Goal: Task Accomplishment & Management: Manage account settings

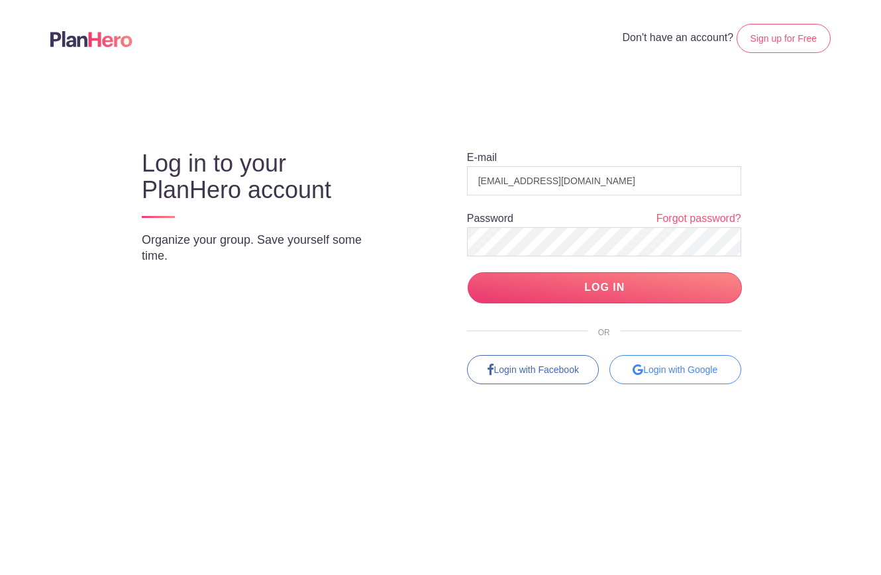
click at [741, 355] on div at bounding box center [741, 355] width 0 height 0
drag, startPoint x: 601, startPoint y: 181, endPoint x: 453, endPoint y: 181, distance: 148.4
click at [453, 181] on div "E-mail coordinator@aysmusic.org Password Forgot password? LOG IN OR Login with …" at bounding box center [592, 256] width 350 height 258
paste input "julie.lee@skibowl.com"
type input "julie.lee@skibowl.com"
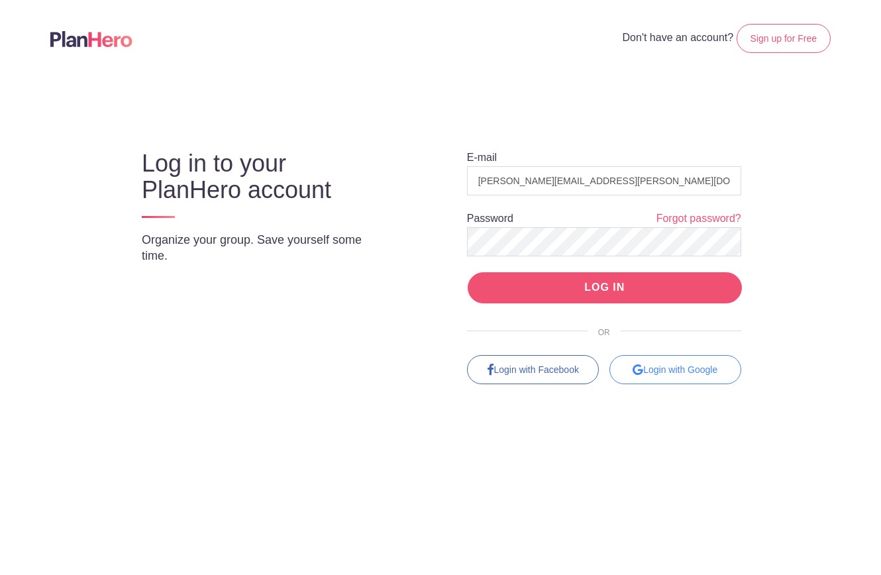
click at [605, 291] on input "LOG IN" at bounding box center [605, 287] width 274 height 31
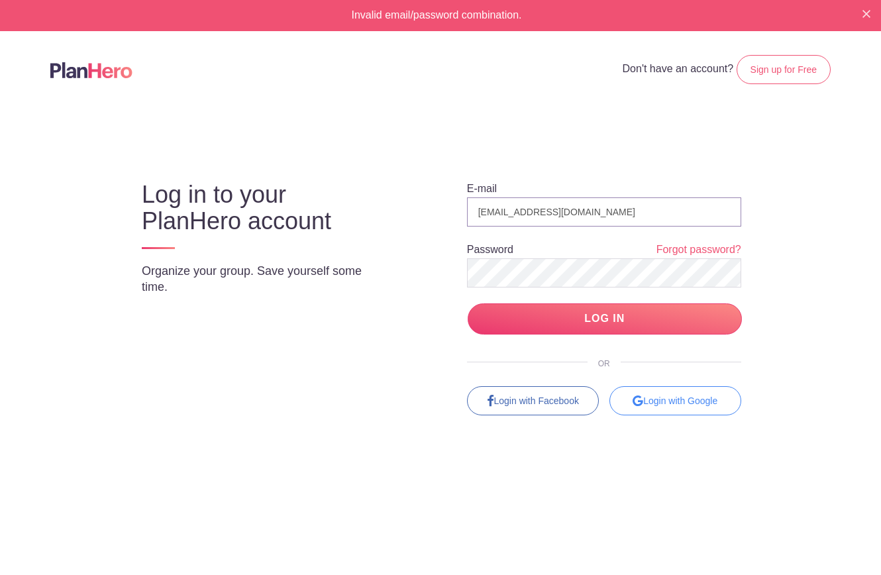
drag, startPoint x: 528, startPoint y: 201, endPoint x: 456, endPoint y: 197, distance: 72.3
click at [454, 197] on div "E-mail coordinator@aysmusic.org Password Forgot password? LOG IN OR Login with …" at bounding box center [592, 287] width 350 height 258
paste input "julie.lee@skibowl.com"
type input "julie.lee@s"
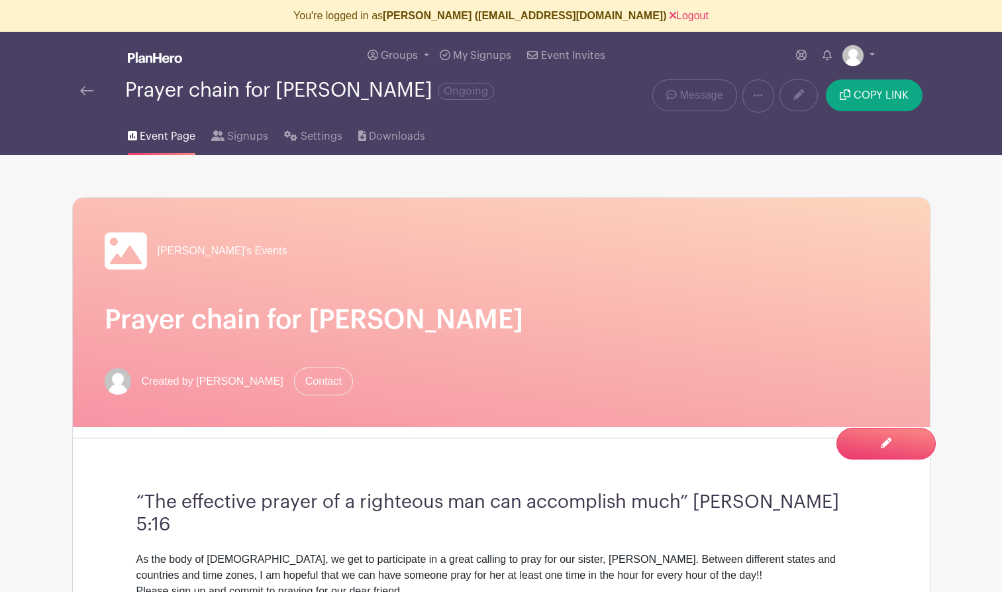
select select "select_dates"
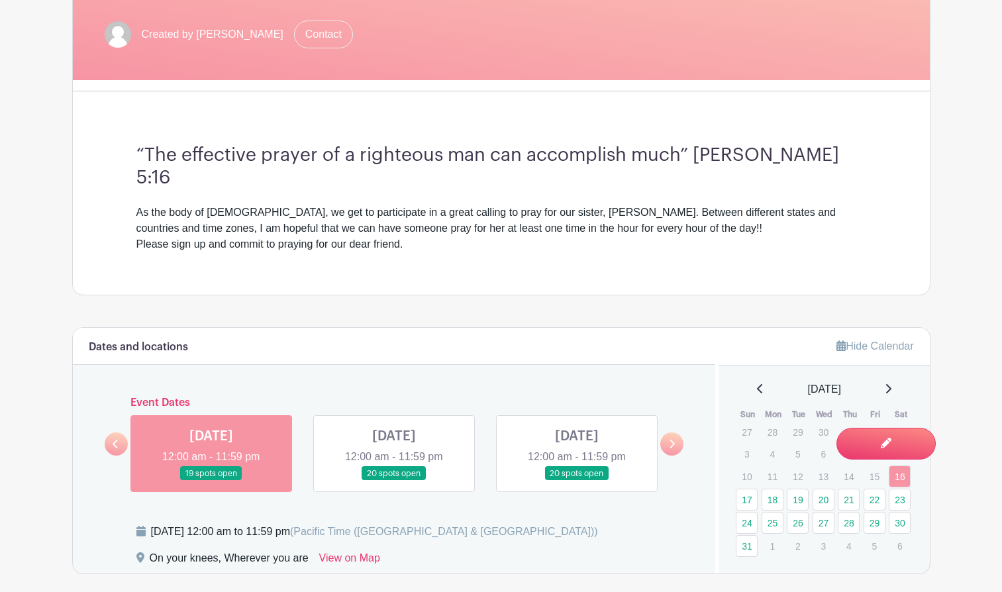
scroll to position [338, 0]
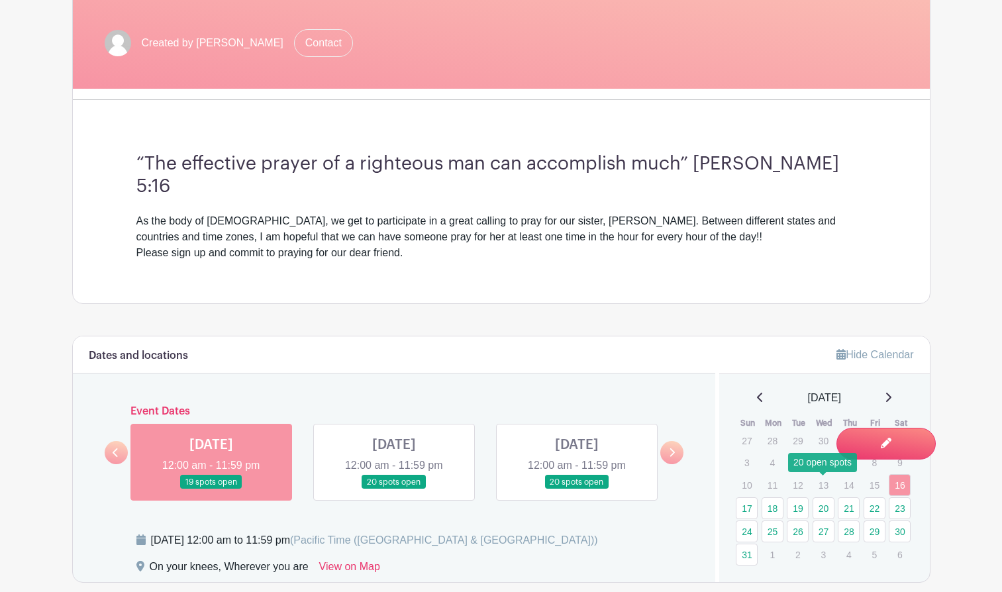
click at [819, 497] on link "20" at bounding box center [824, 508] width 22 height 22
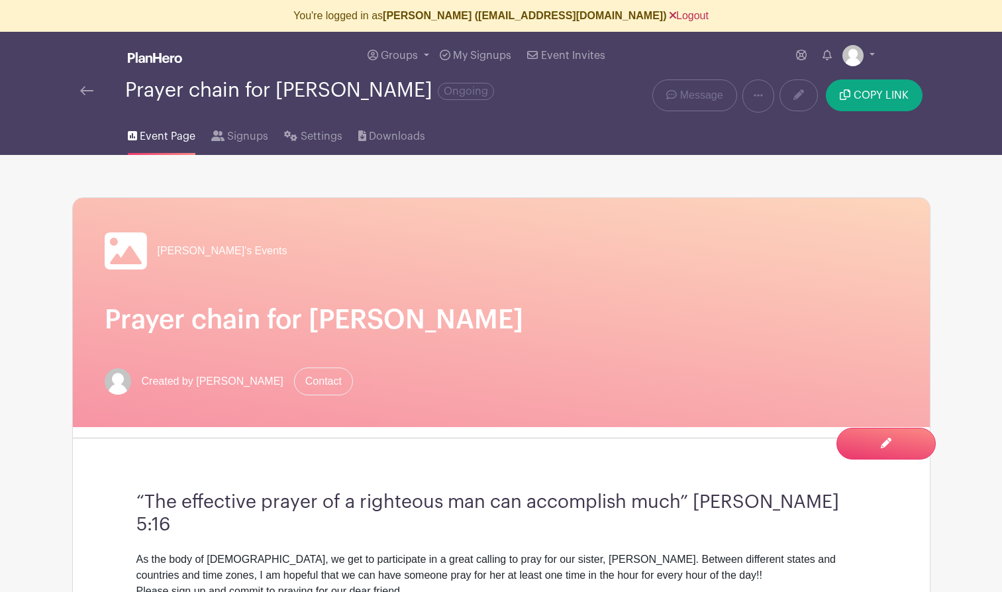
click at [670, 18] on link "Logout" at bounding box center [689, 15] width 39 height 11
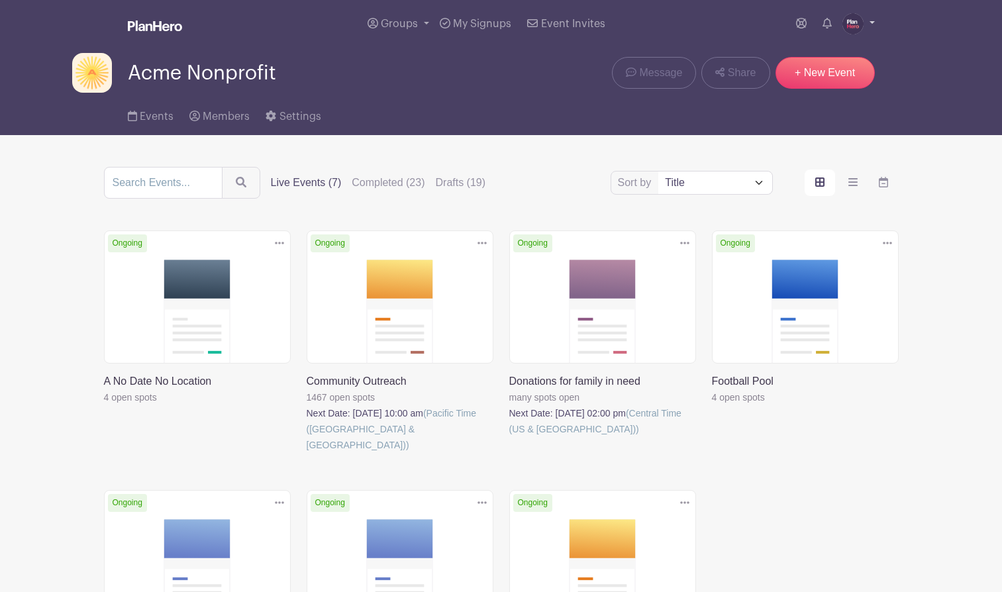
click at [850, 23] on img at bounding box center [852, 23] width 21 height 21
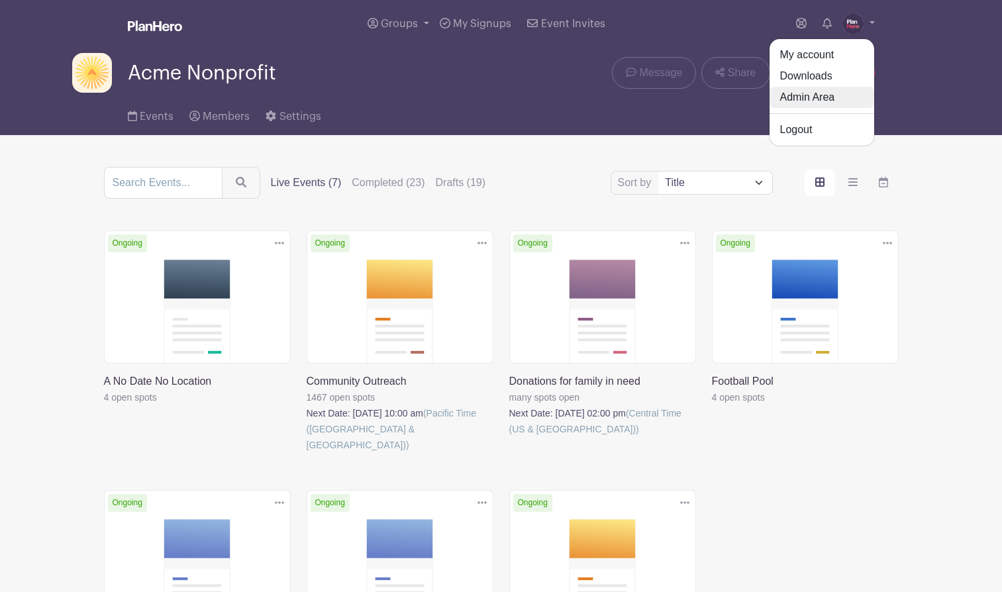
click at [805, 96] on link "Admin Area" at bounding box center [822, 97] width 105 height 21
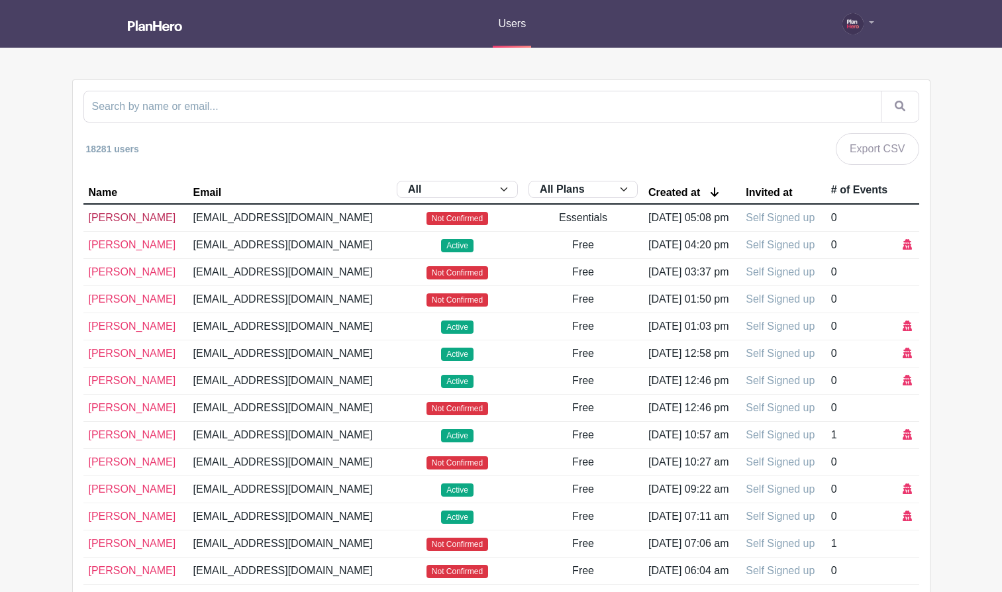
click at [117, 223] on link "[PERSON_NAME]" at bounding box center [132, 217] width 87 height 11
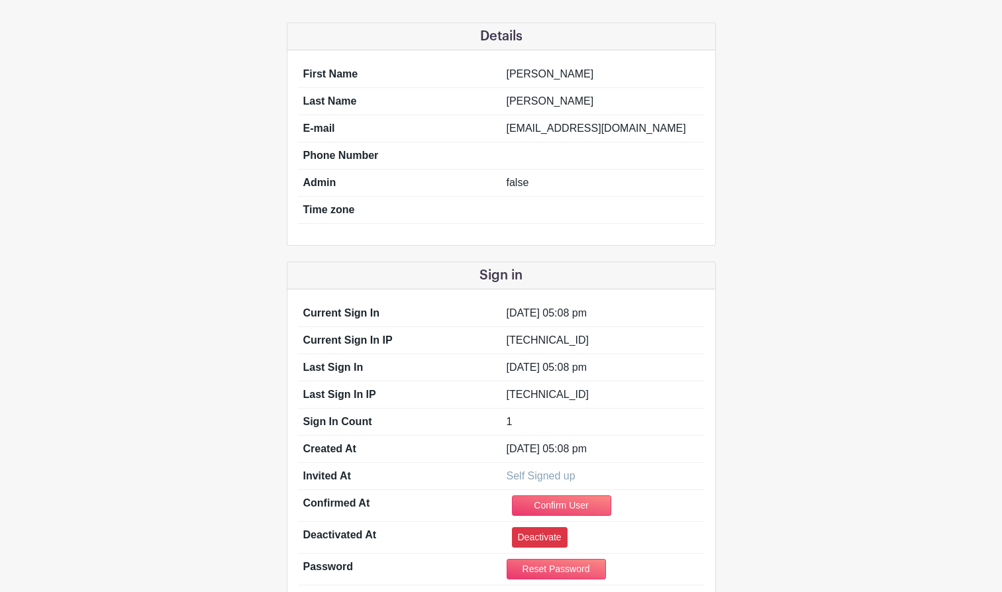
scroll to position [187, 0]
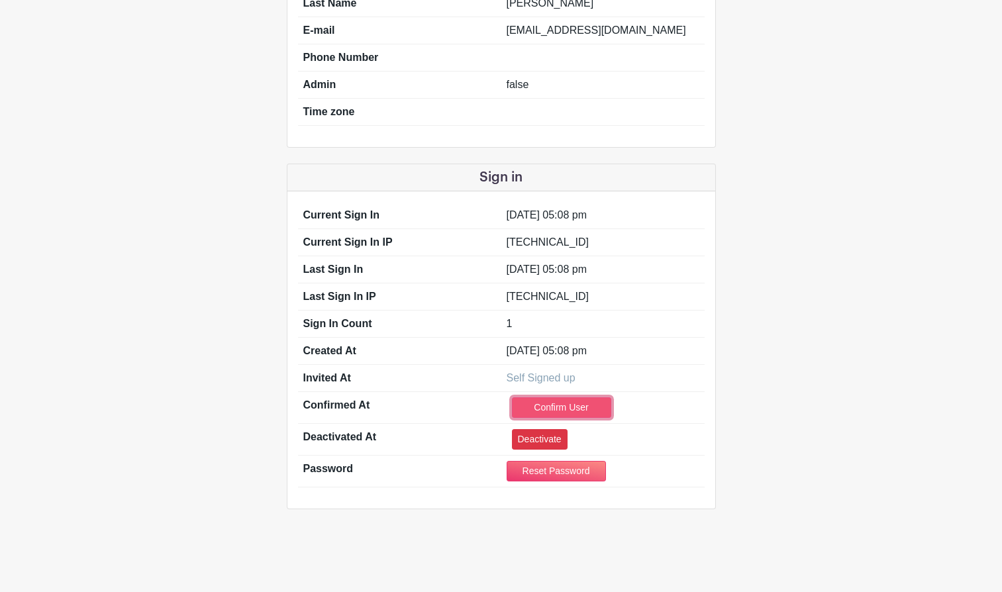
click at [554, 408] on link "Confirm User" at bounding box center [561, 407] width 99 height 21
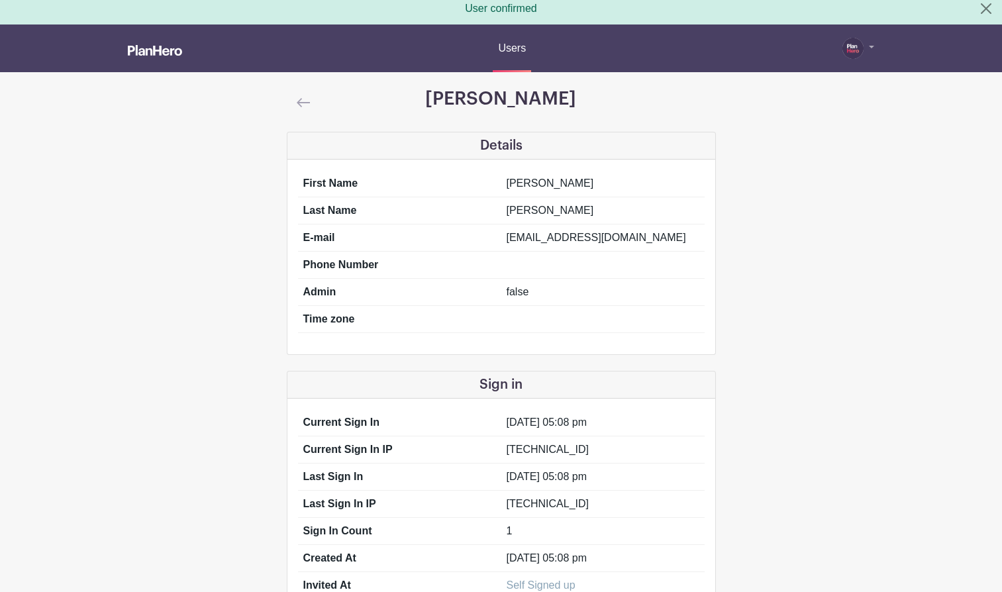
scroll to position [0, 0]
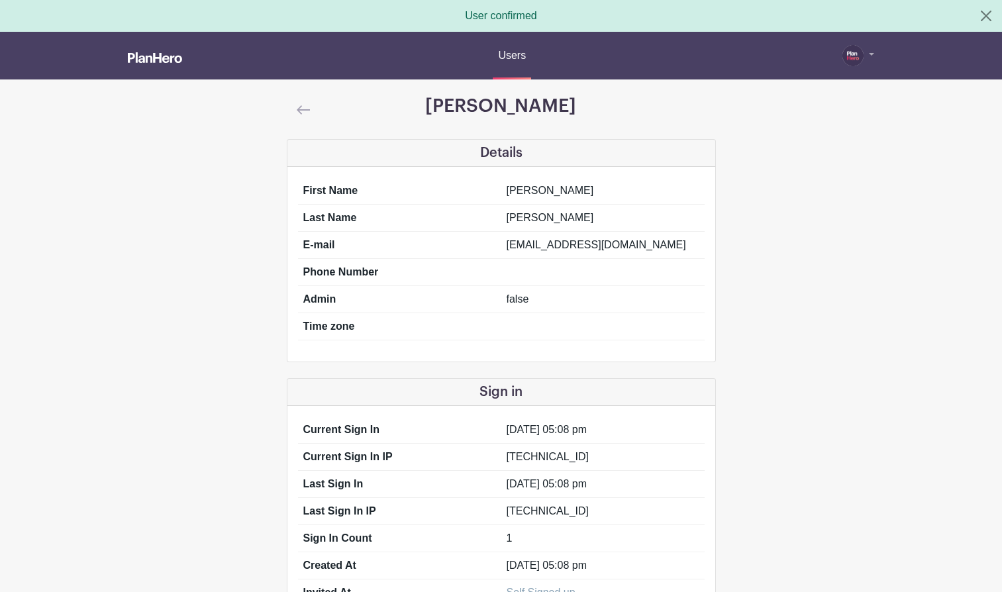
click at [297, 107] on img at bounding box center [303, 109] width 13 height 9
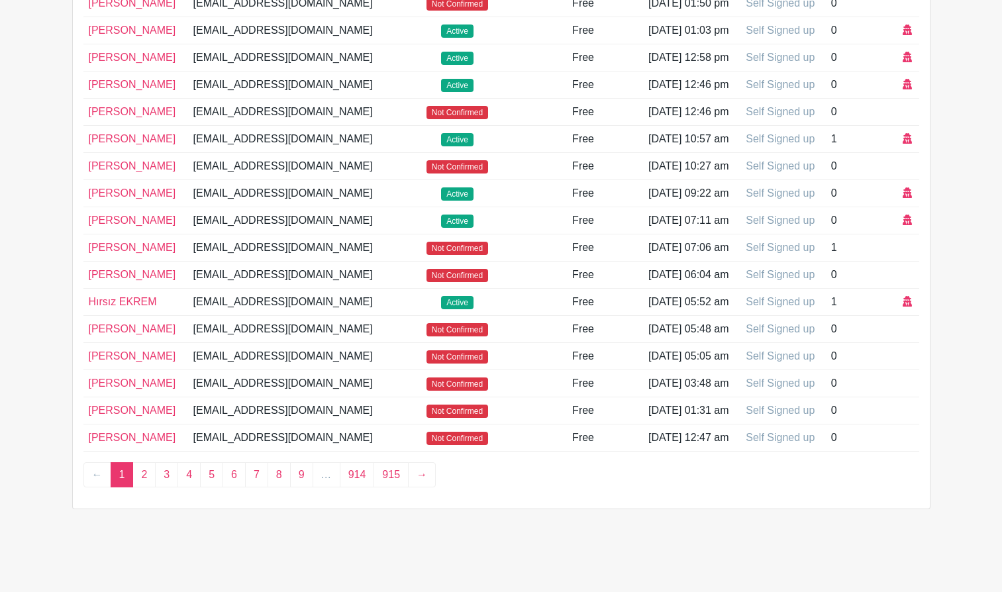
scroll to position [425, 0]
drag, startPoint x: 243, startPoint y: 325, endPoint x: 334, endPoint y: 327, distance: 90.7
click at [334, 262] on td "[EMAIL_ADDRESS][DOMAIN_NAME]" at bounding box center [289, 247] width 203 height 27
copy td "cccshines.com"
click at [125, 253] on link "[PERSON_NAME]" at bounding box center [132, 247] width 87 height 11
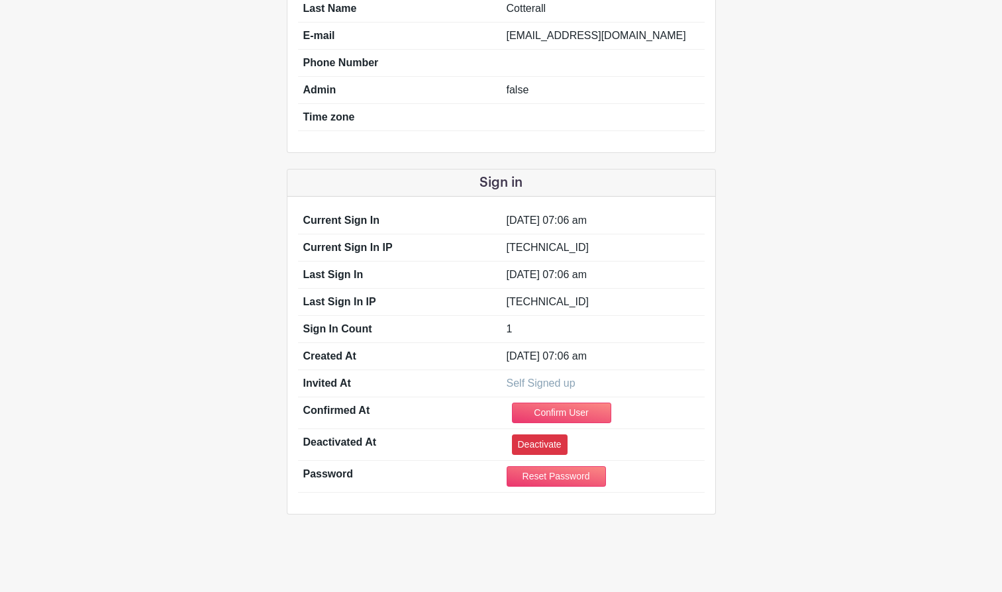
scroll to position [187, 0]
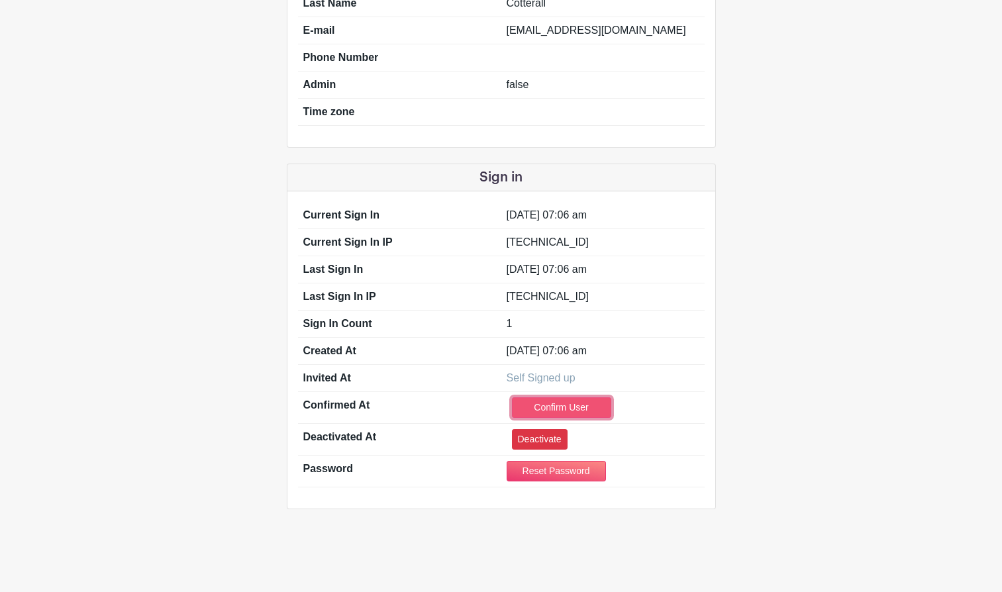
click at [558, 407] on link "Confirm User" at bounding box center [561, 407] width 99 height 21
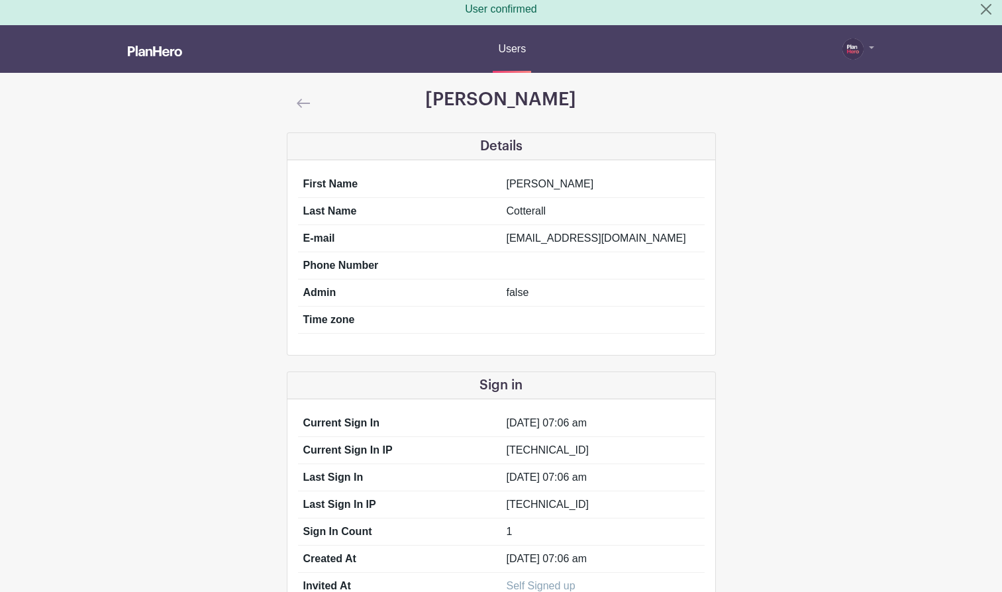
scroll to position [0, 0]
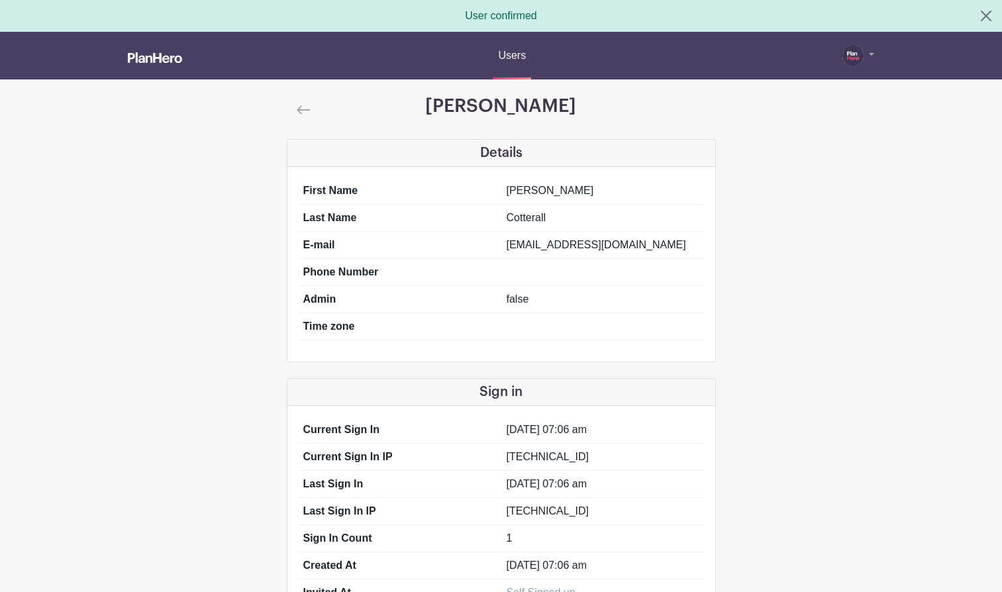
click at [299, 110] on img at bounding box center [303, 109] width 13 height 9
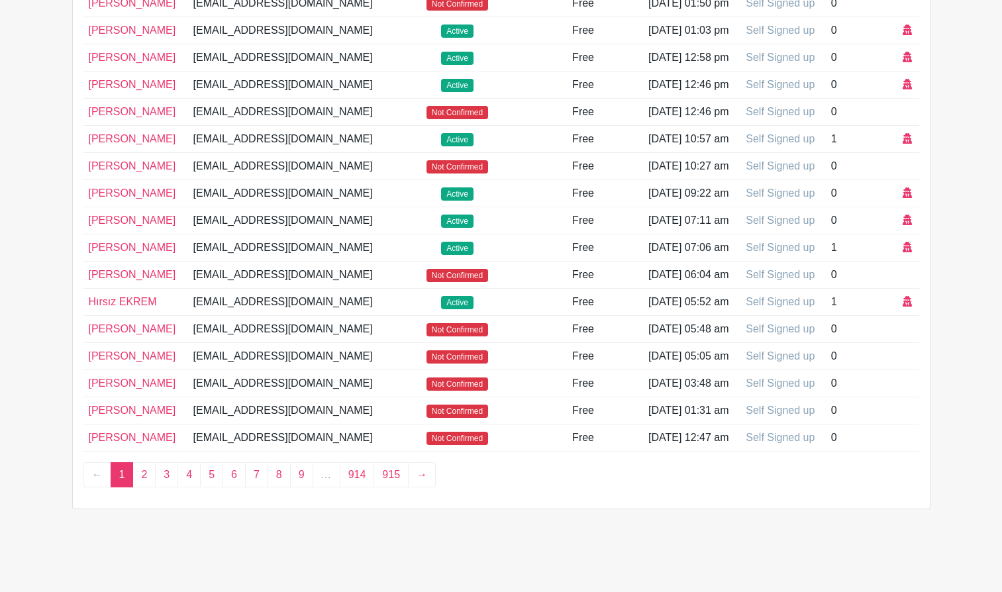
scroll to position [513, 0]
click at [907, 307] on icon at bounding box center [907, 301] width 9 height 11
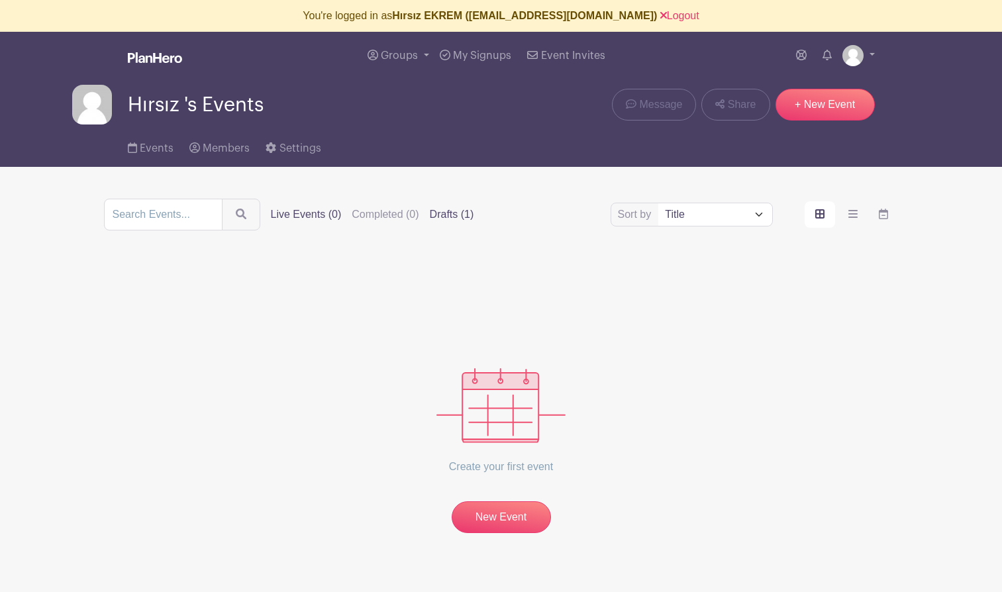
click at [430, 213] on label "Drafts (1)" at bounding box center [452, 215] width 44 height 16
click at [0, 0] on input "Drafts (1)" at bounding box center [0, 0] width 0 height 0
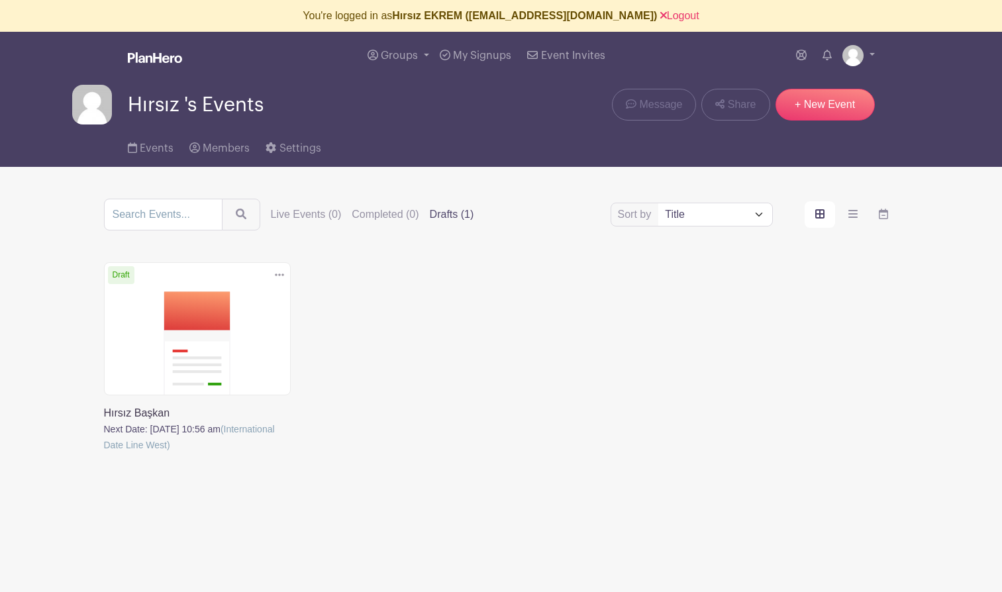
click at [104, 453] on link at bounding box center [104, 453] width 0 height 0
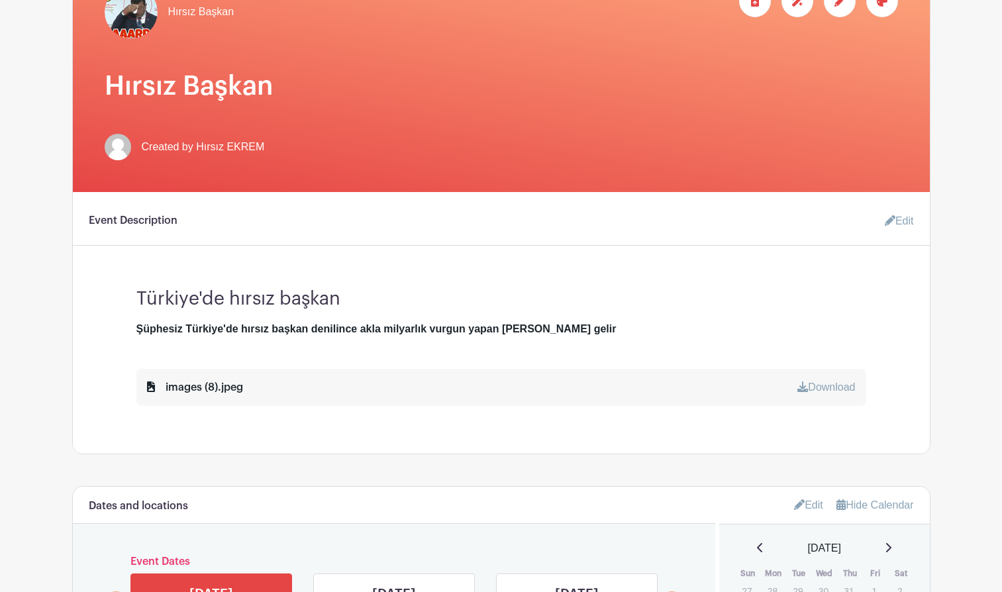
scroll to position [211, 0]
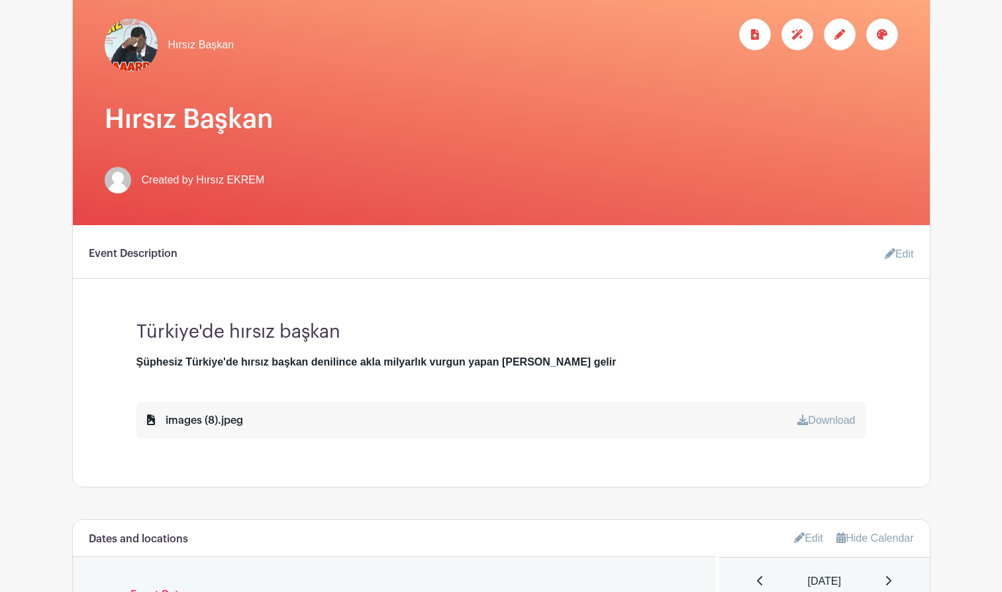
drag, startPoint x: 647, startPoint y: 365, endPoint x: 108, endPoint y: 363, distance: 539.1
click at [109, 364] on div "Türkiye'de hırsız başkan Şüphesiz Türkiye'de hırsız başkan denilince akla milya…" at bounding box center [501, 375] width 793 height 128
copy strong "Şüphesiz Türkiye'de hırsız başkan denilince akla milyarlık vurgun yapan Ekrem İ…"
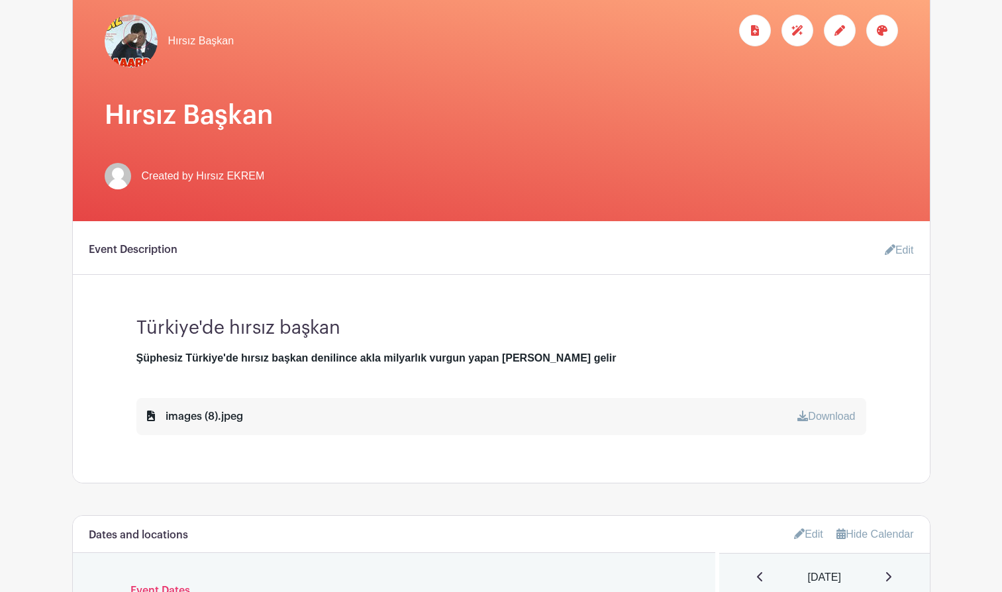
scroll to position [346, 0]
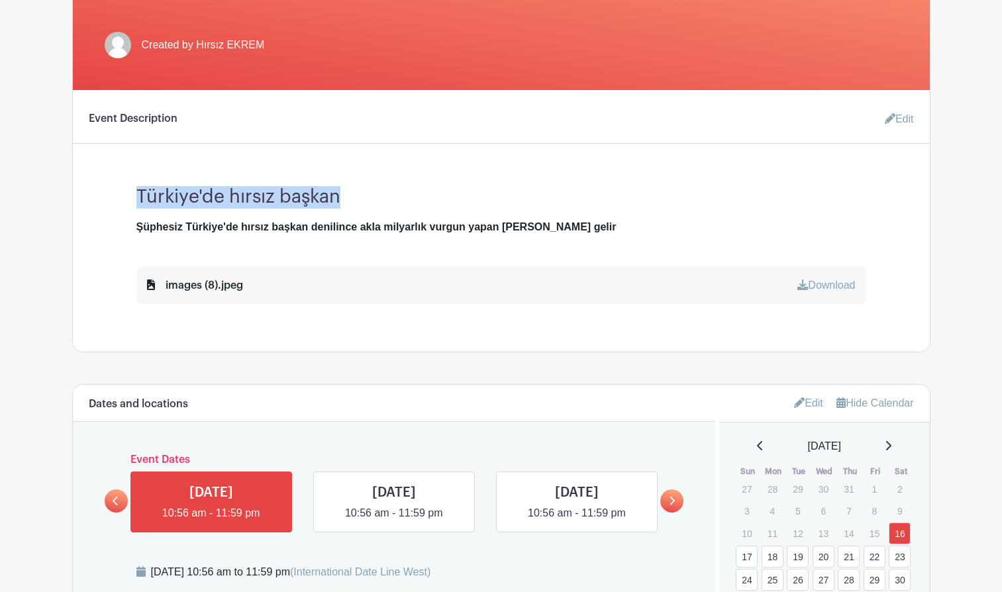
drag, startPoint x: 340, startPoint y: 198, endPoint x: 126, endPoint y: 192, distance: 214.7
click at [126, 193] on div "Türkiye'de hırsız başkan Şüphesiz Türkiye'de hırsız başkan denilince akla milya…" at bounding box center [501, 240] width 793 height 128
copy h3 "Türkiye'de hırsız başkan"
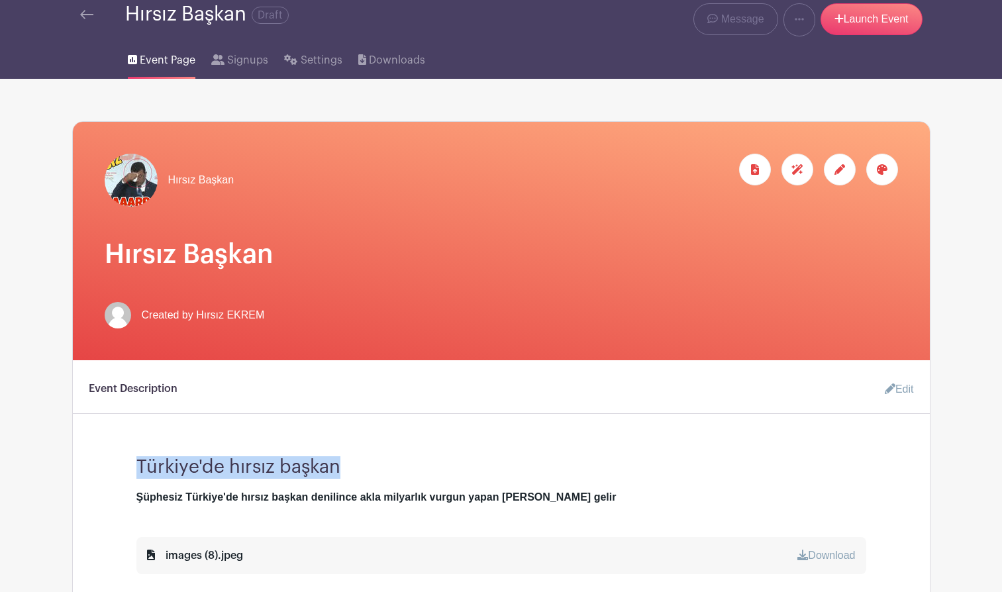
scroll to position [0, 0]
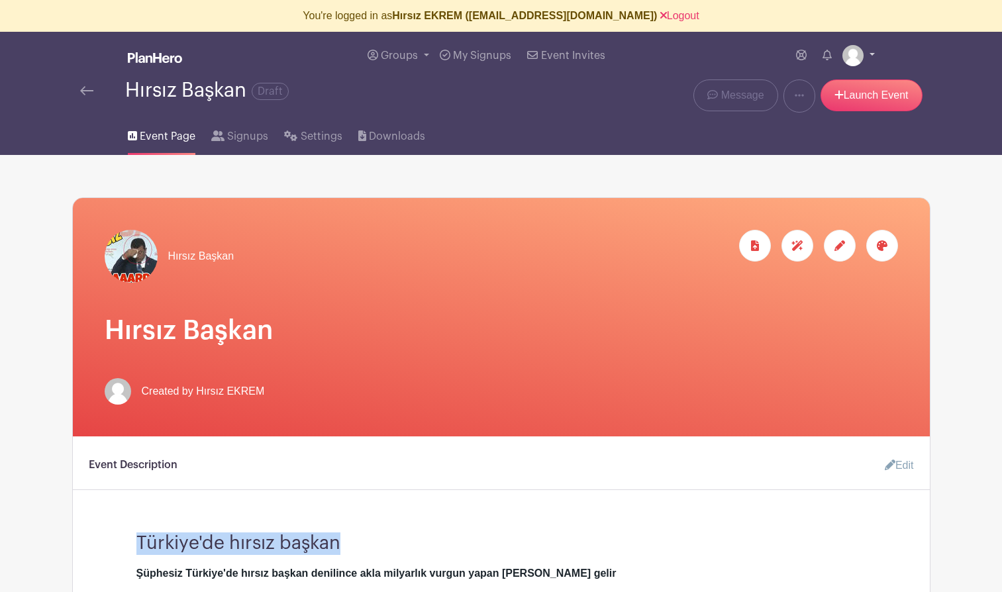
click at [854, 51] on img at bounding box center [852, 55] width 21 height 21
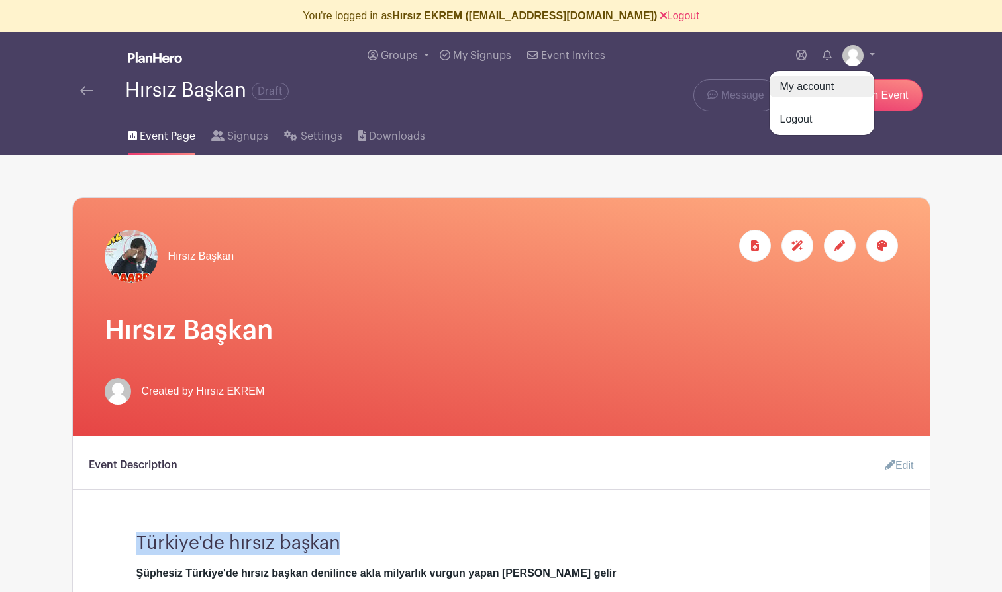
click at [822, 85] on link "My account" at bounding box center [822, 86] width 105 height 21
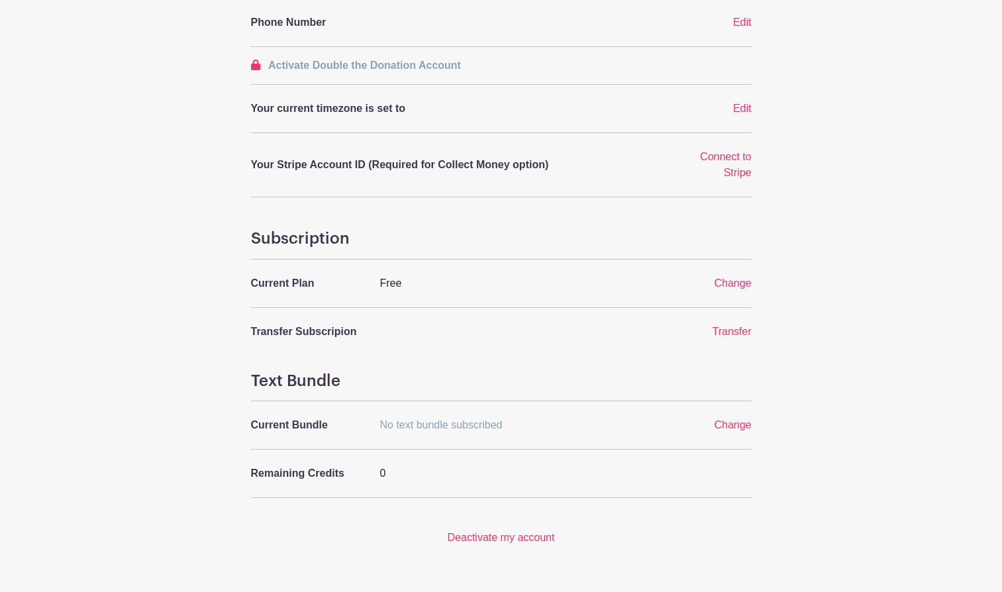
scroll to position [401, 0]
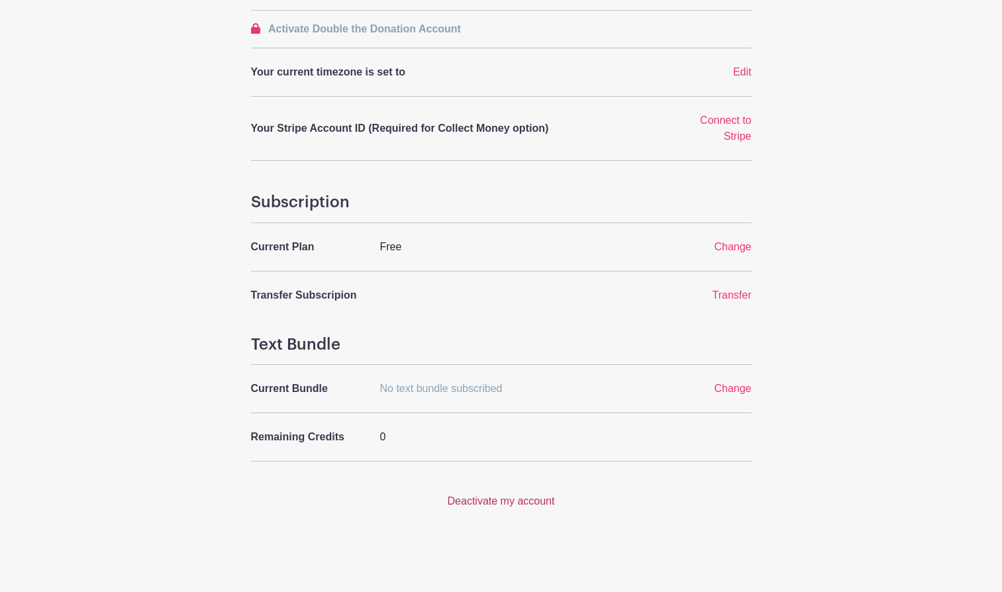
click at [467, 504] on link "Deactivate my account" at bounding box center [501, 500] width 107 height 11
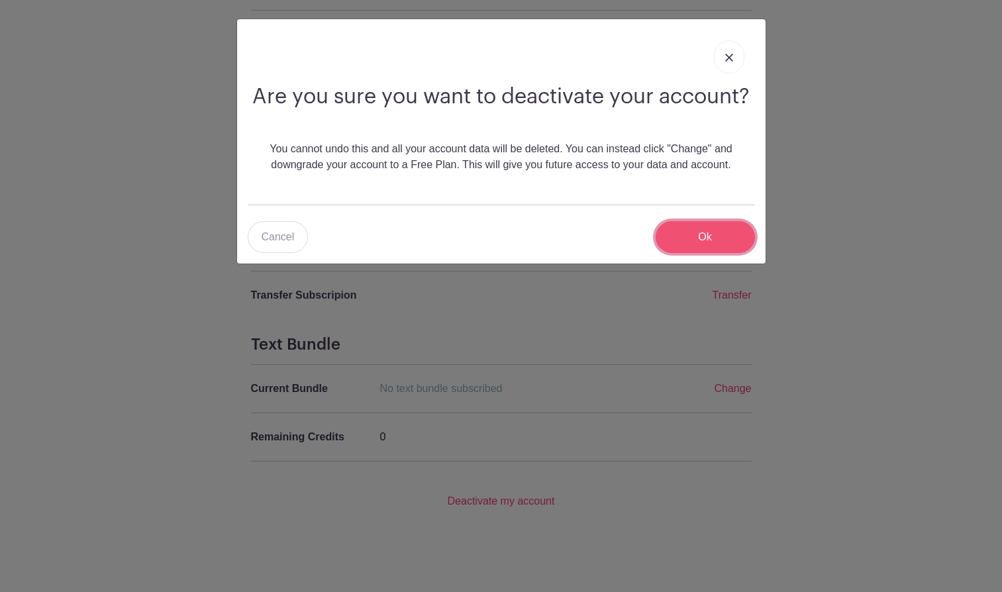
click at [704, 239] on input "Ok" at bounding box center [705, 237] width 99 height 32
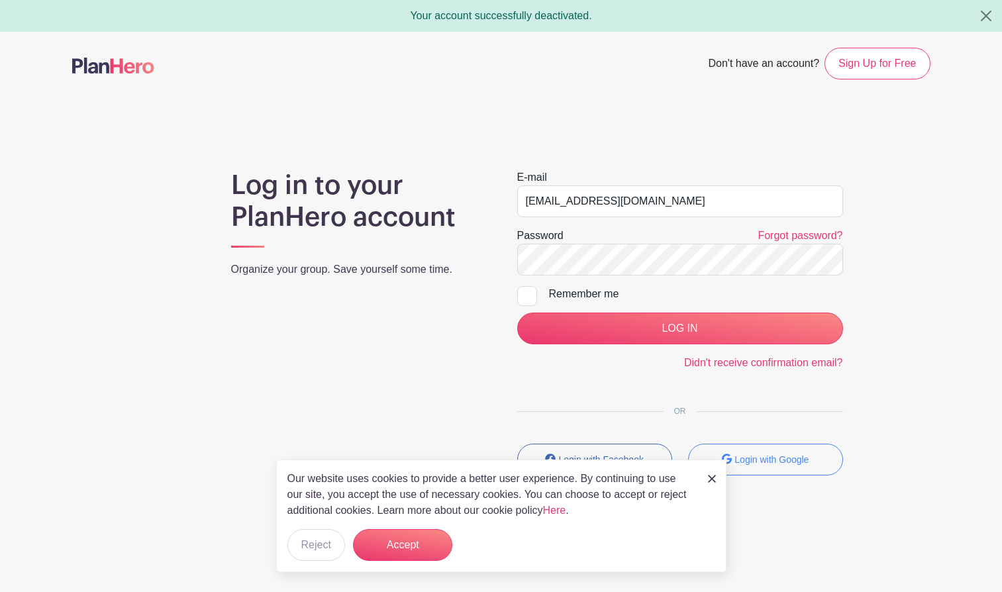
drag, startPoint x: 677, startPoint y: 201, endPoint x: 446, endPoint y: 179, distance: 232.1
click at [446, 179] on div "Log in to your PlanHero account Organize your group. Save yourself some time. E…" at bounding box center [501, 328] width 858 height 317
type input "julie@planhero.com"
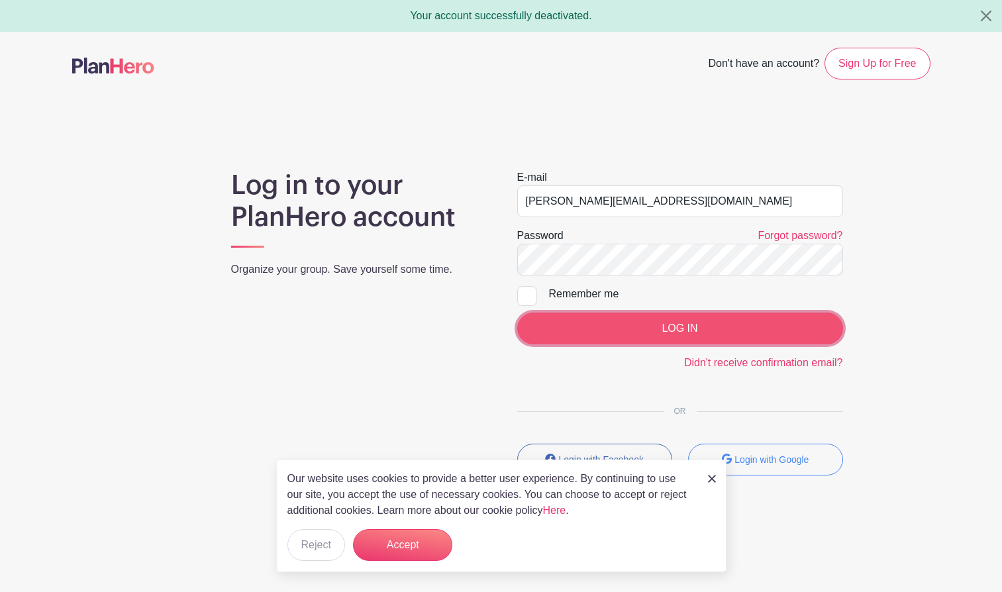
click at [619, 332] on input "LOG IN" at bounding box center [680, 329] width 326 height 32
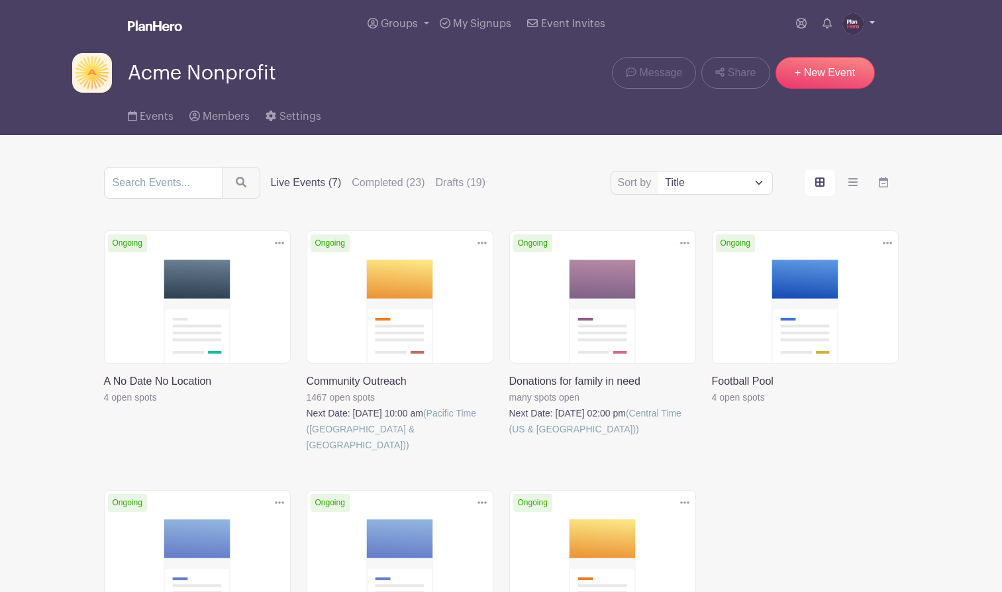
click at [854, 24] on img at bounding box center [852, 23] width 21 height 21
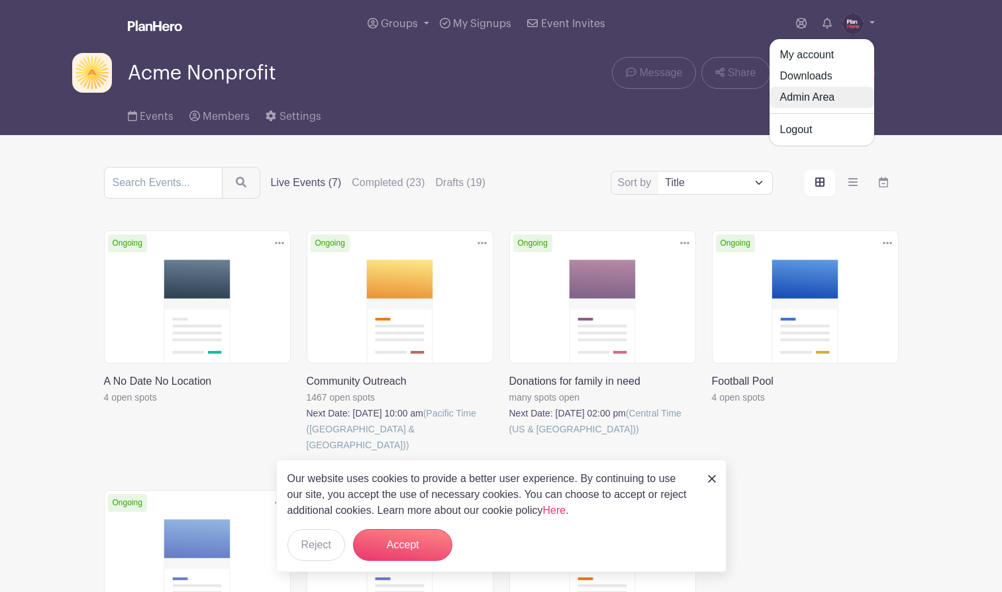
click at [811, 99] on link "Admin Area" at bounding box center [822, 97] width 105 height 21
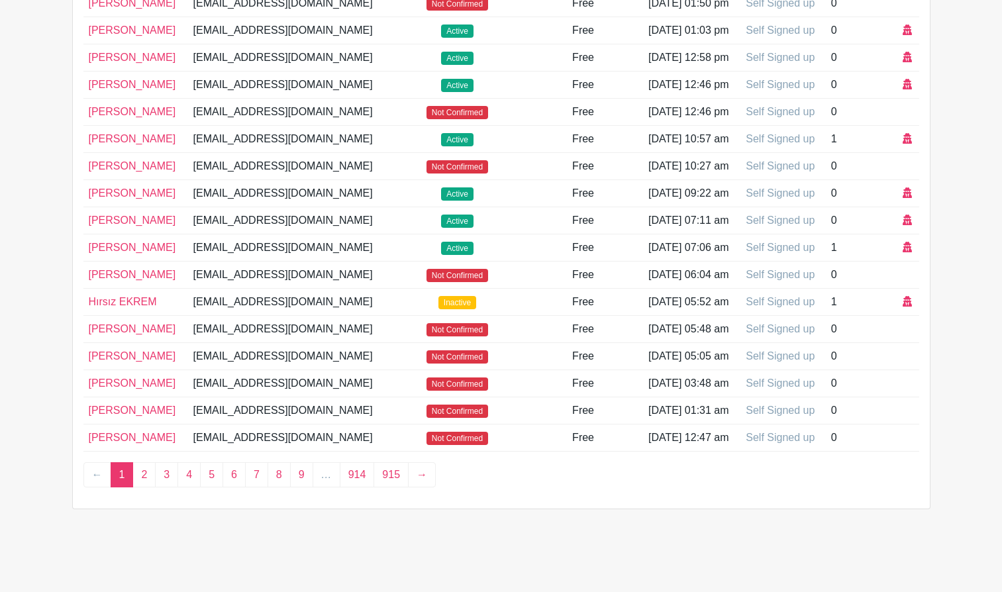
scroll to position [552, 0]
click at [906, 242] on icon at bounding box center [907, 247] width 9 height 11
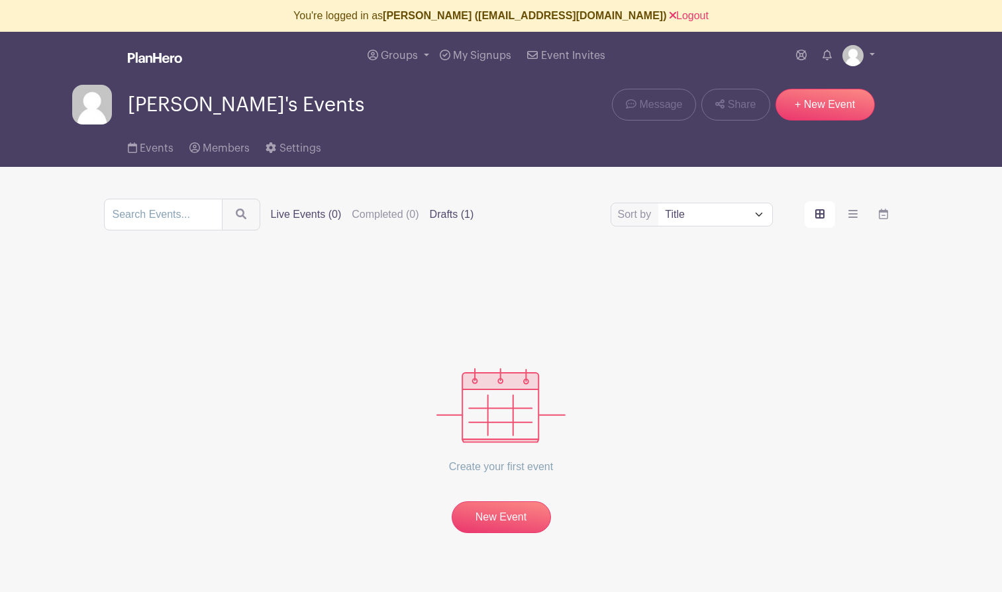
click at [430, 213] on label "Drafts (1)" at bounding box center [452, 215] width 44 height 16
click at [0, 0] on input "Drafts (1)" at bounding box center [0, 0] width 0 height 0
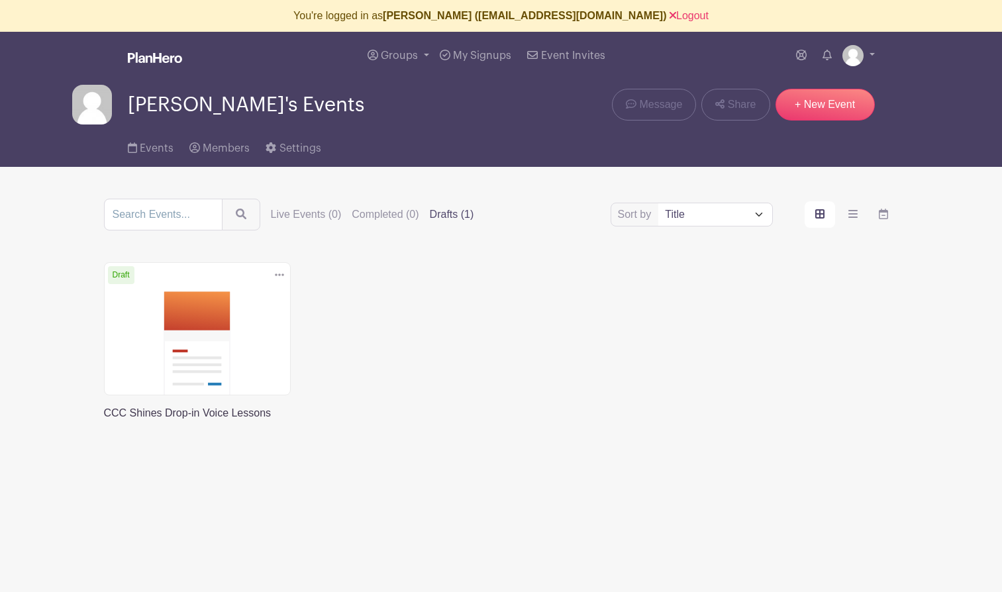
click at [104, 421] on link at bounding box center [104, 421] width 0 height 0
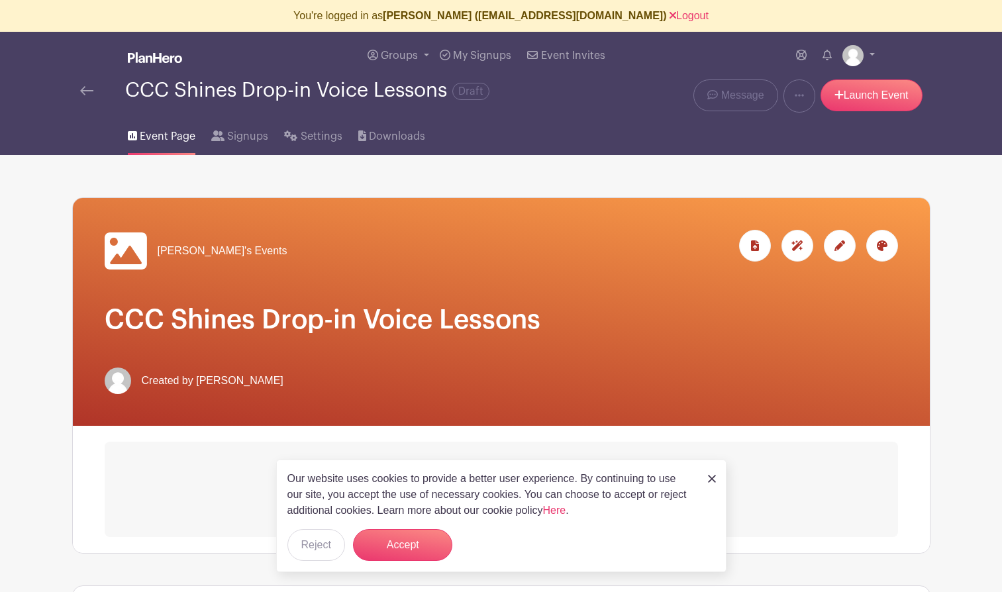
click at [86, 87] on img at bounding box center [86, 90] width 13 height 9
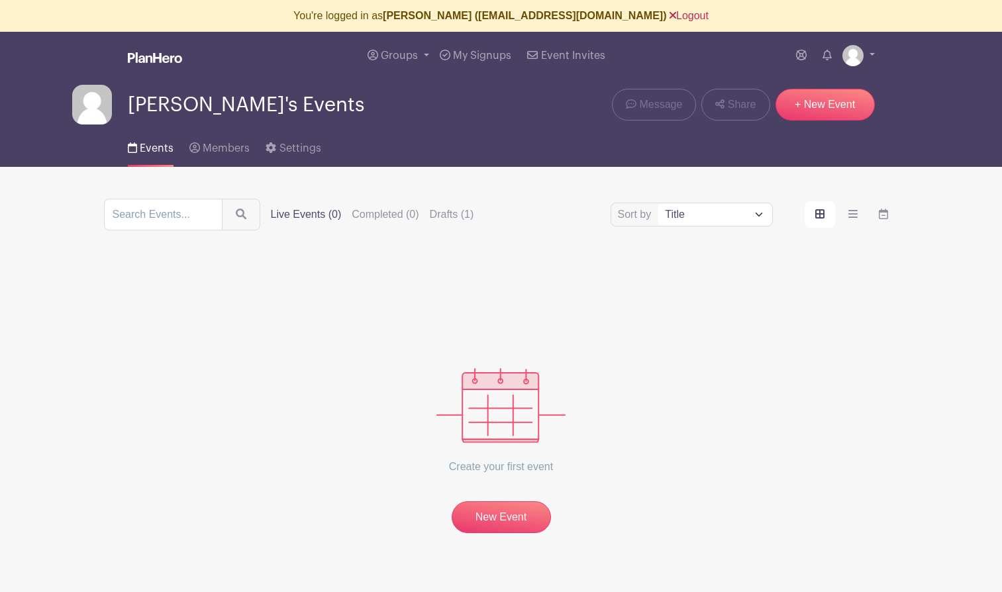
click at [670, 13] on link "Logout" at bounding box center [689, 15] width 39 height 11
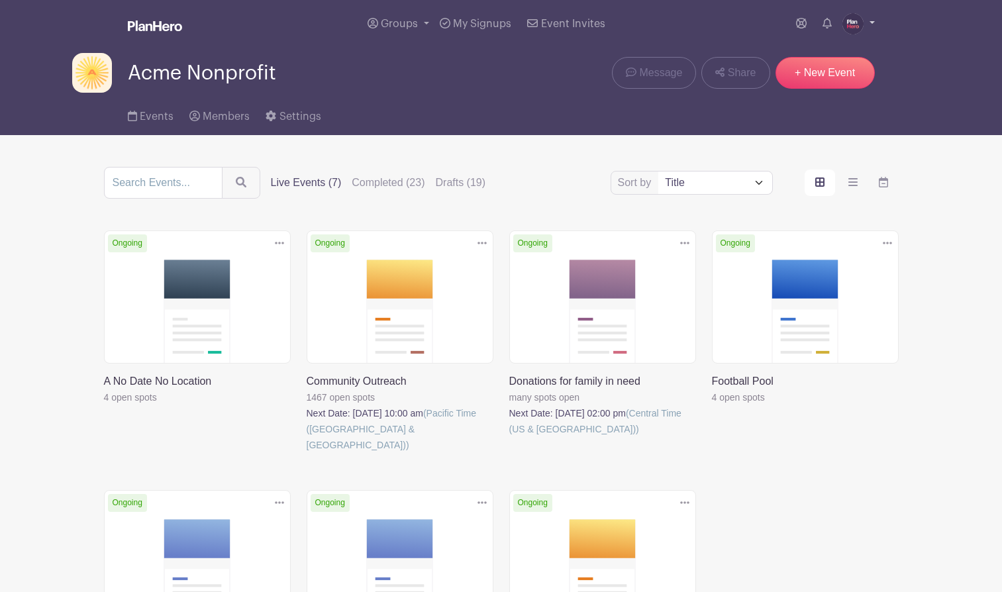
click at [854, 17] on img at bounding box center [852, 23] width 21 height 21
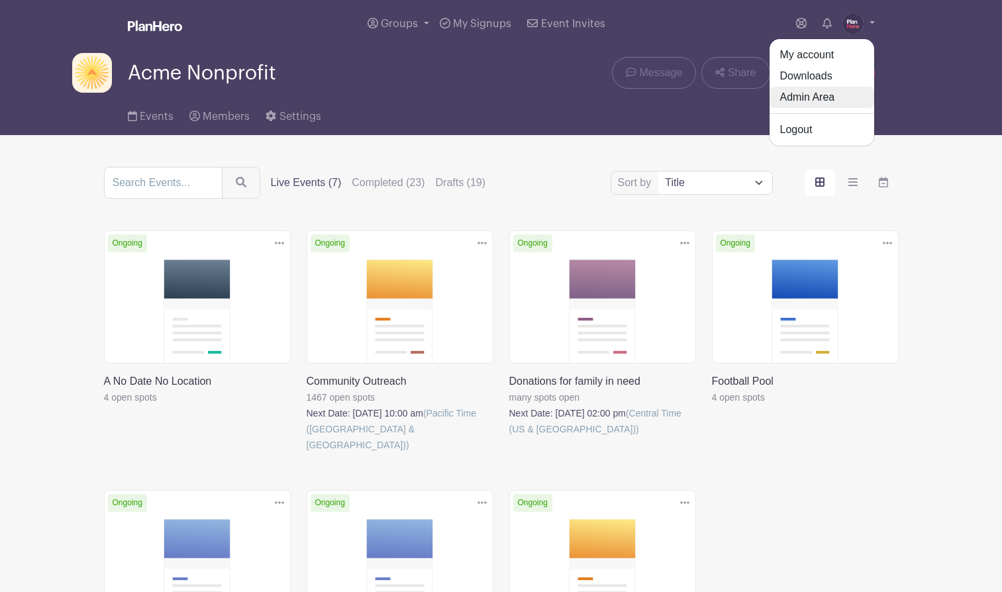
click at [821, 93] on link "Admin Area" at bounding box center [822, 97] width 105 height 21
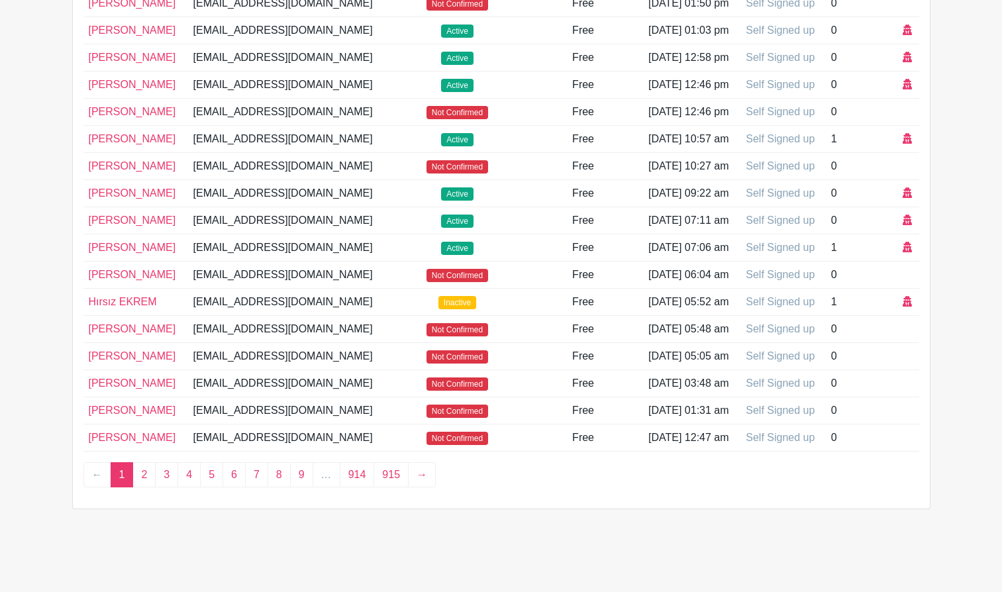
scroll to position [605, 0]
click at [146, 487] on link "2" at bounding box center [143, 474] width 23 height 25
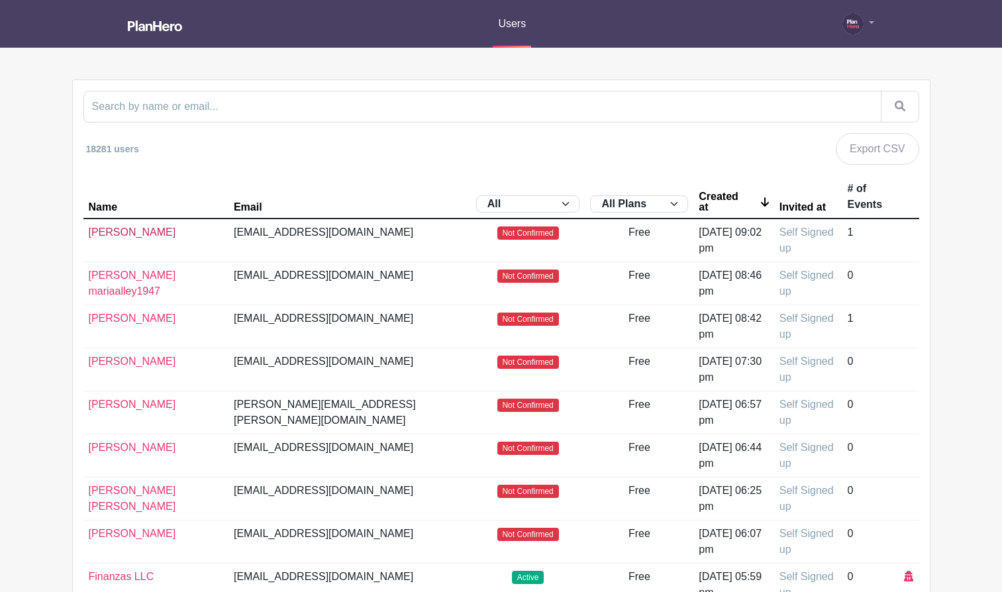
click at [105, 232] on link "[PERSON_NAME]" at bounding box center [132, 232] width 87 height 11
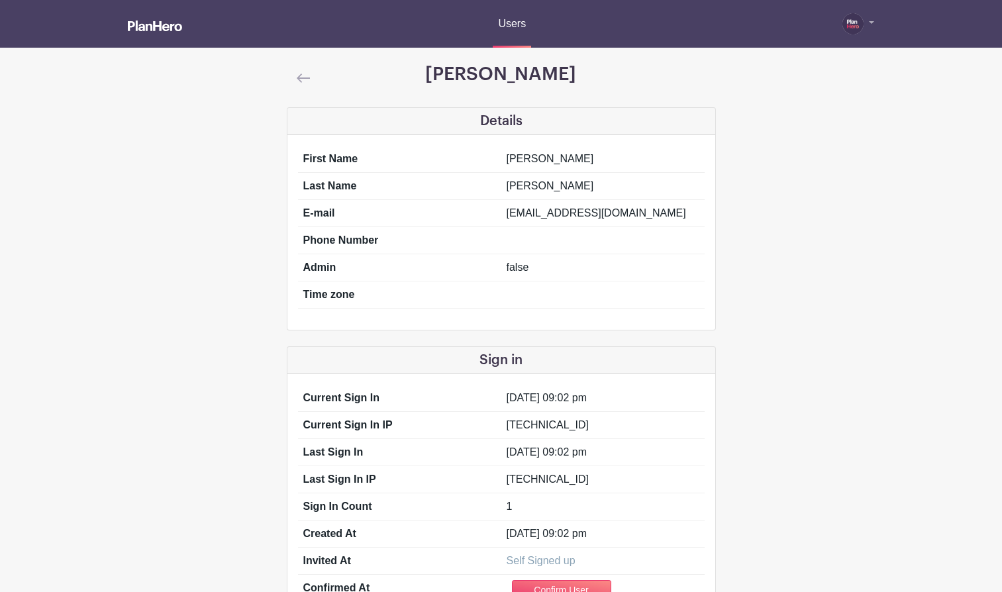
scroll to position [187, 0]
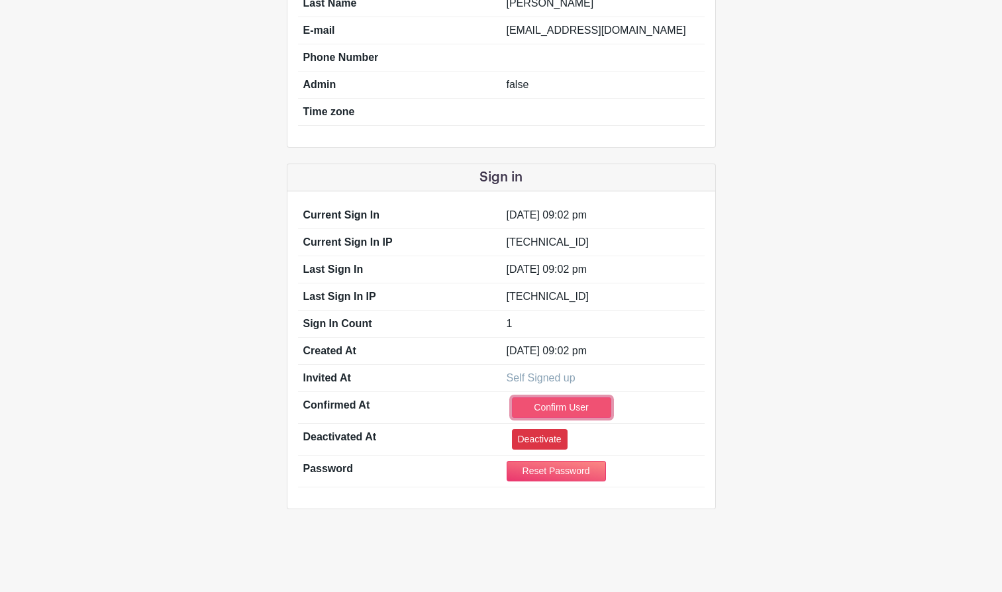
click at [548, 417] on link "Confirm User" at bounding box center [561, 407] width 99 height 21
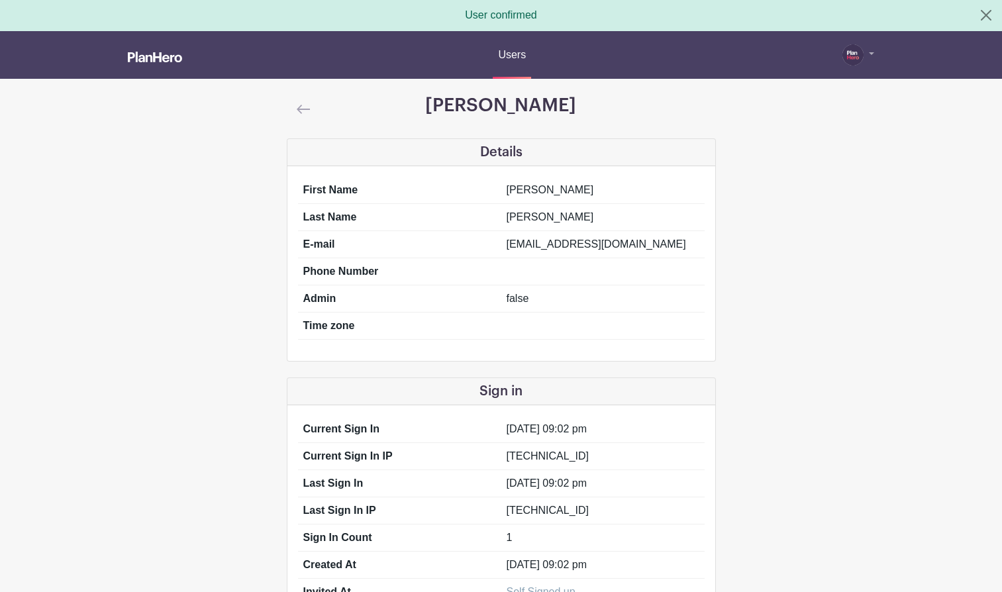
scroll to position [0, 0]
click at [301, 109] on img at bounding box center [303, 109] width 13 height 9
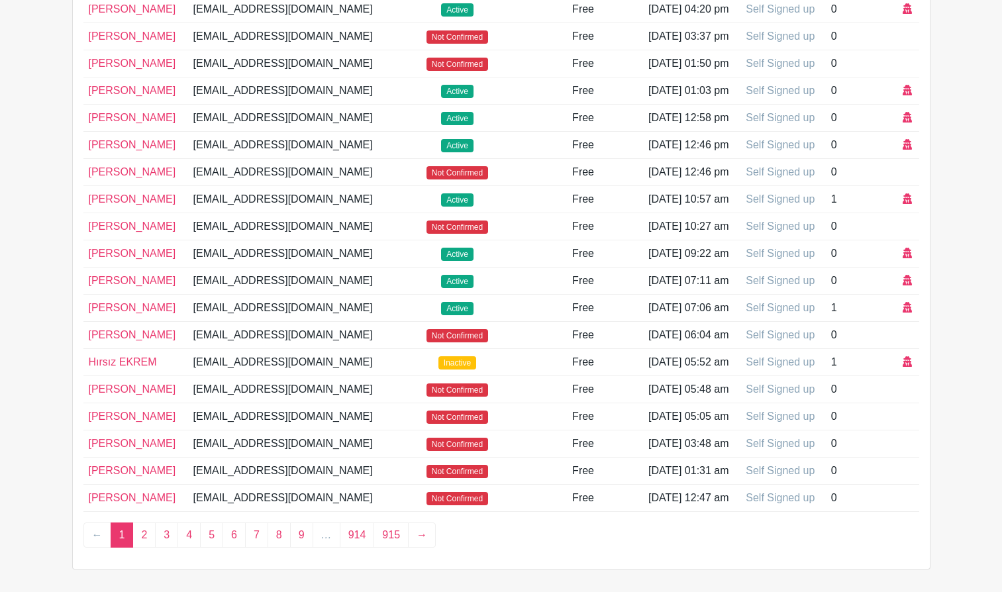
scroll to position [629, 0]
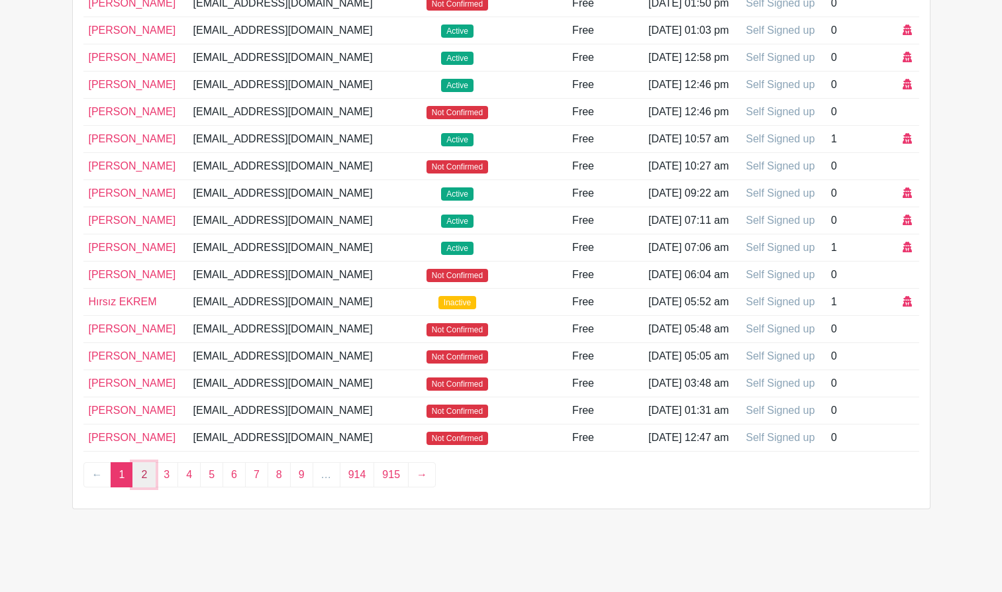
click at [143, 480] on link "2" at bounding box center [143, 474] width 23 height 25
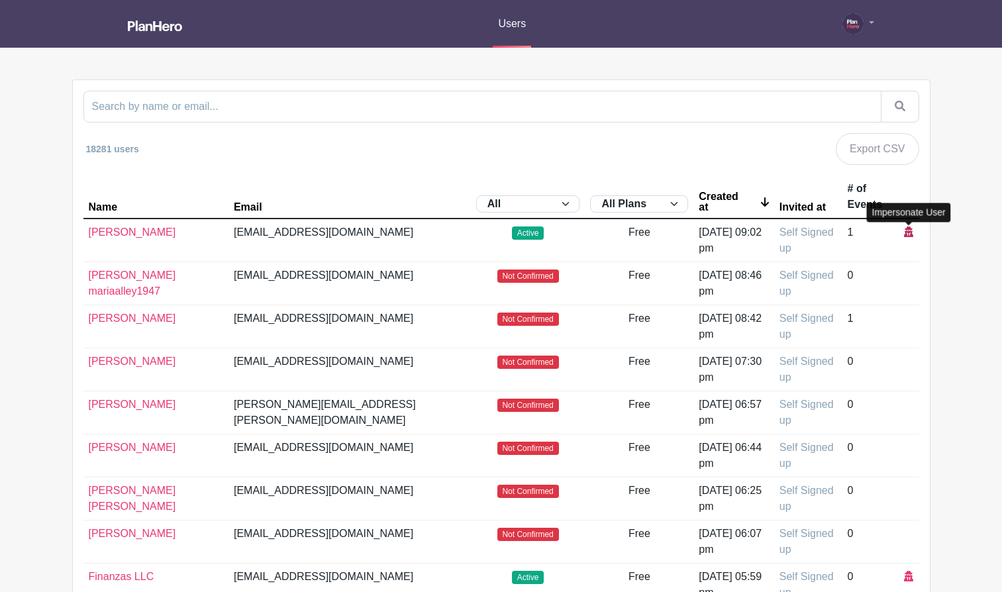
click at [909, 234] on icon at bounding box center [908, 232] width 9 height 11
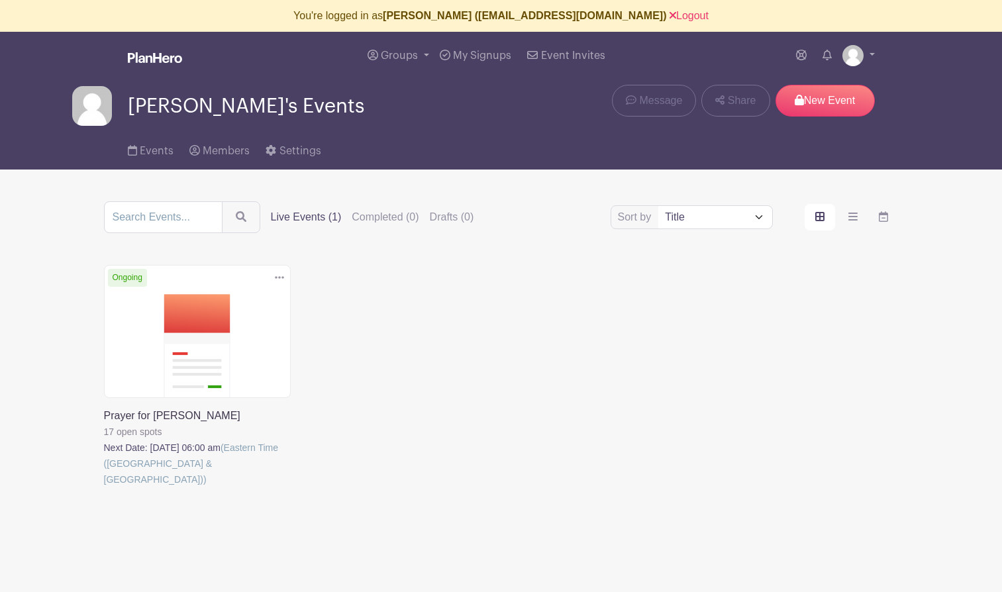
click at [104, 487] on link at bounding box center [104, 487] width 0 height 0
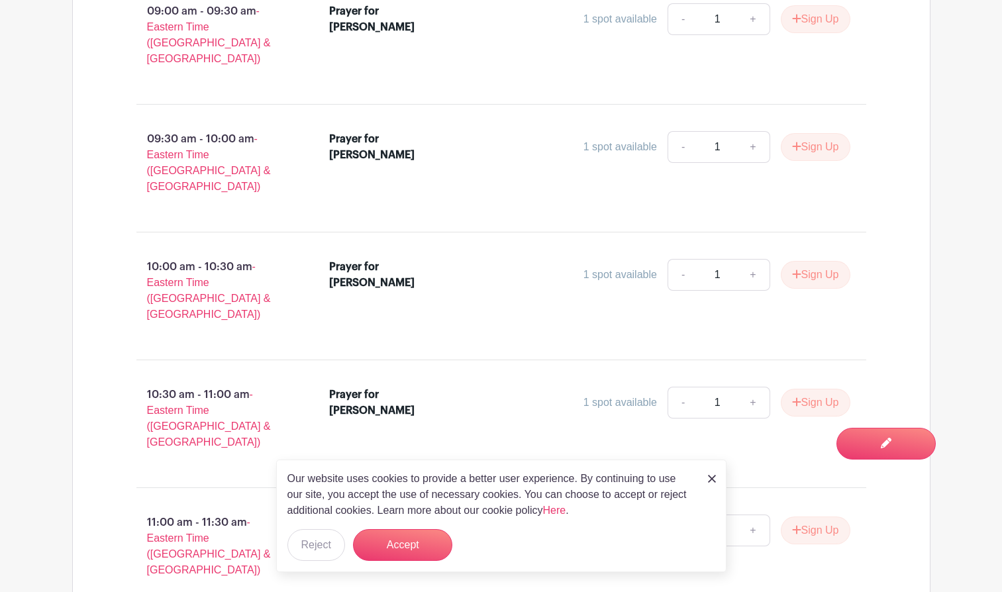
scroll to position [1637, 0]
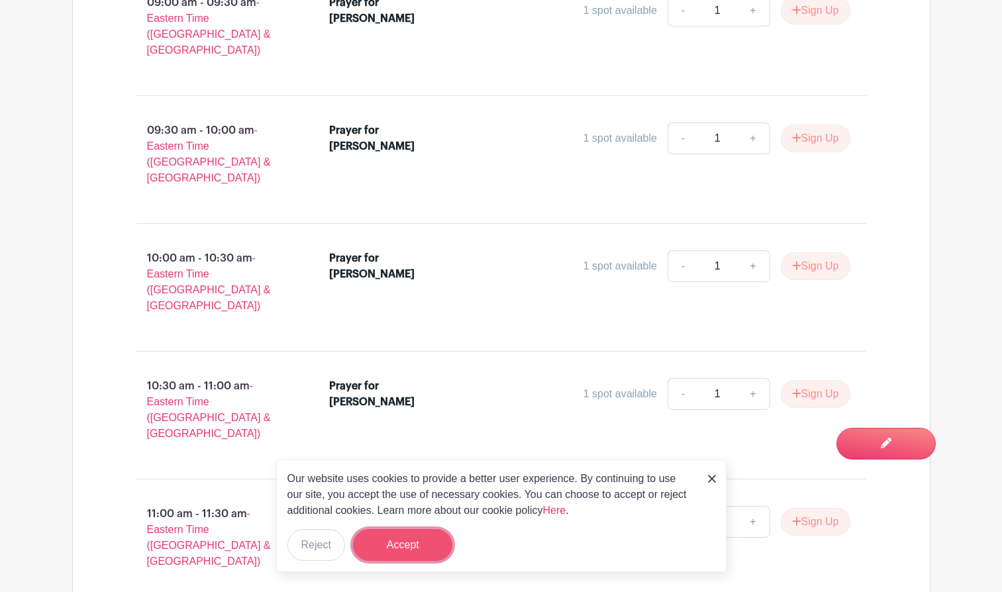
click at [387, 548] on button "Accept" at bounding box center [402, 545] width 99 height 32
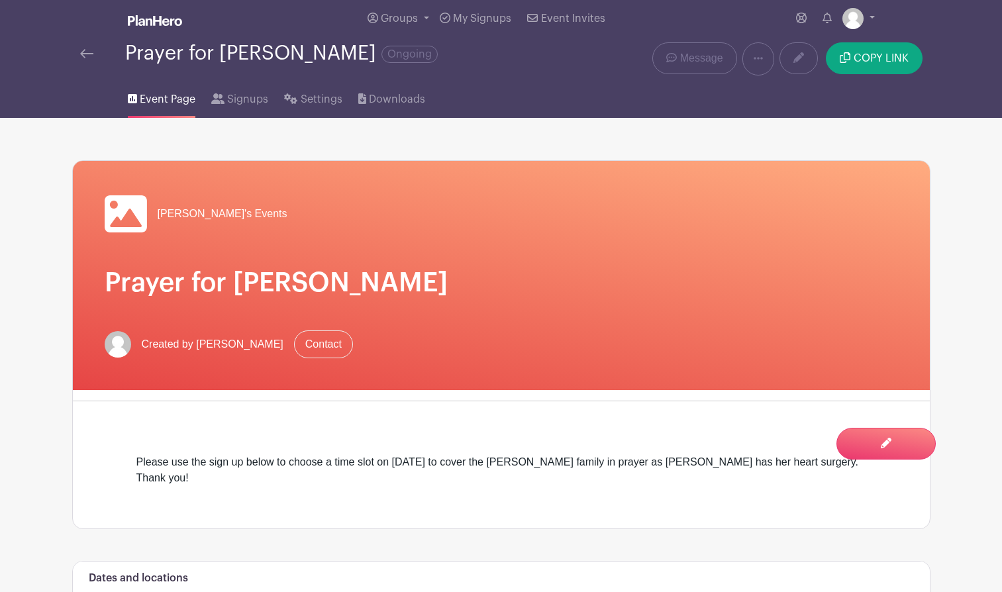
scroll to position [0, 0]
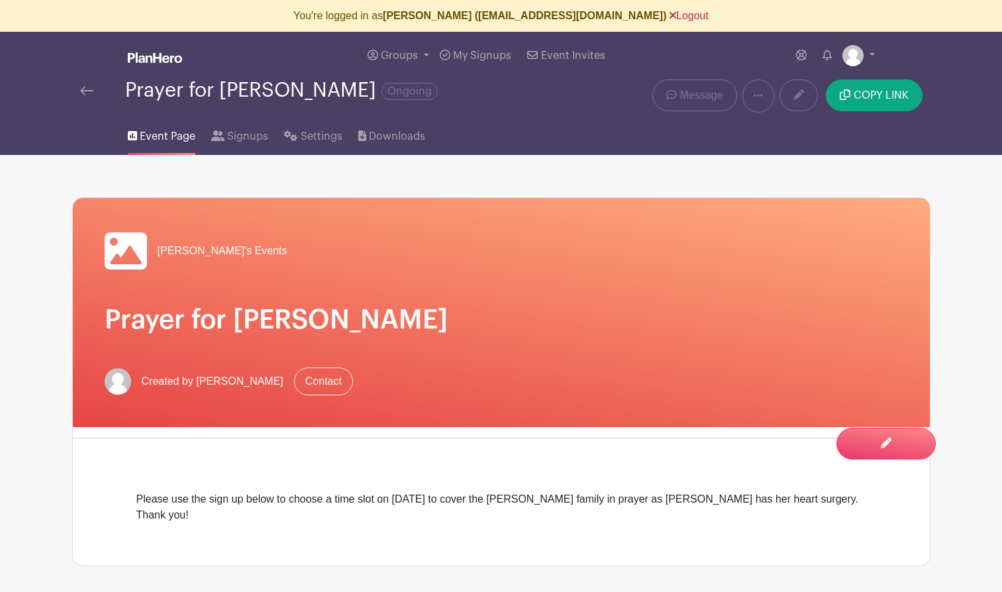
click at [670, 15] on link "Logout" at bounding box center [689, 15] width 39 height 11
